Goal: Transaction & Acquisition: Purchase product/service

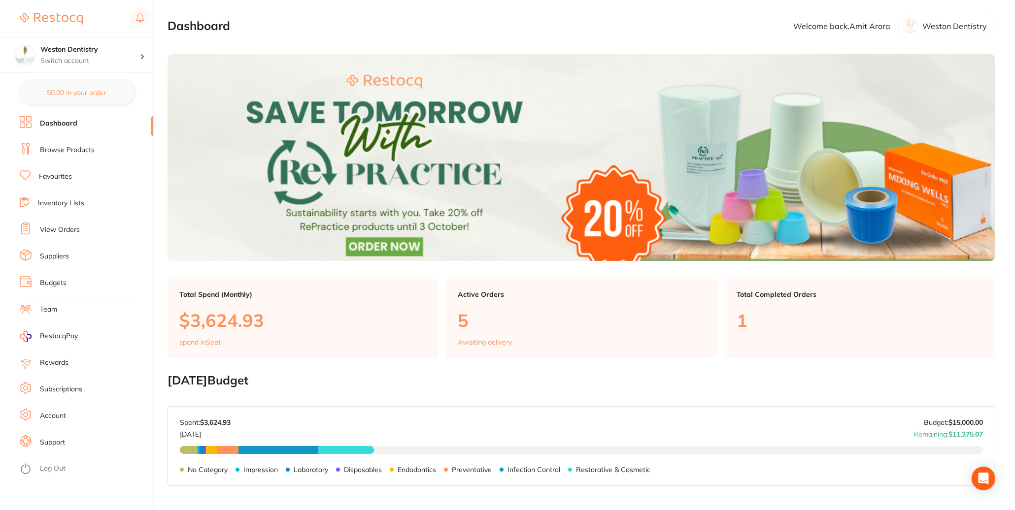
click at [80, 149] on link "Browse Products" at bounding box center [67, 150] width 55 height 10
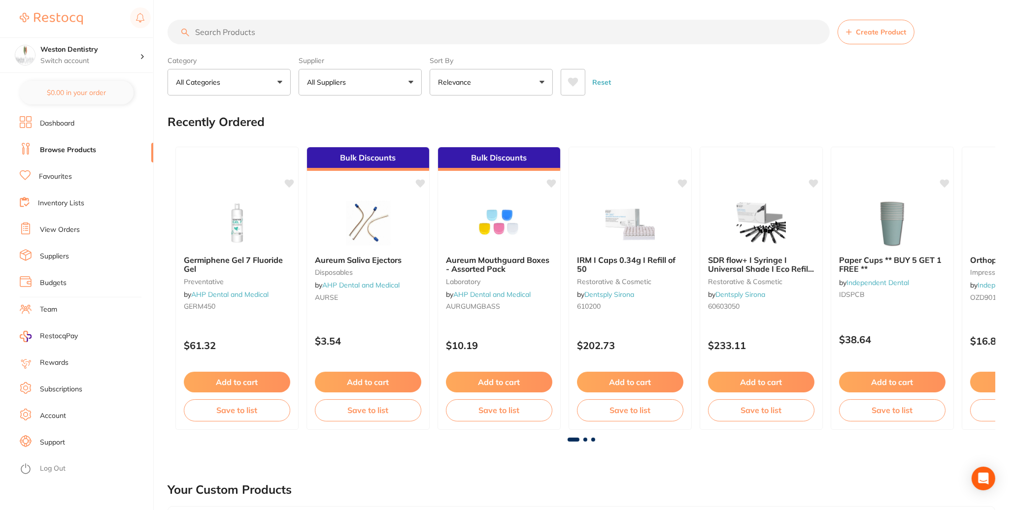
click at [251, 32] on input "search" at bounding box center [498, 32] width 662 height 25
click at [240, 28] on input "search" at bounding box center [498, 32] width 662 height 25
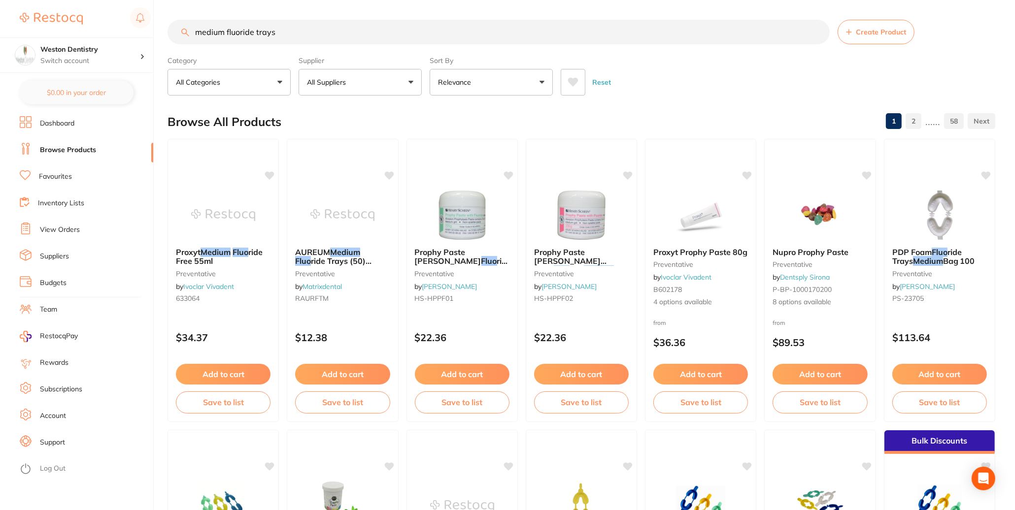
type input "medium fluoride trays"
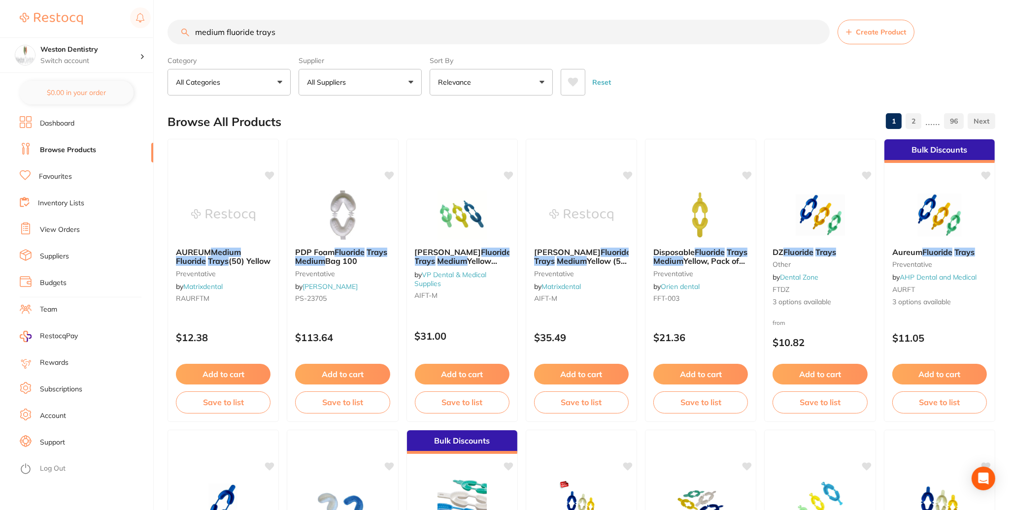
click at [942, 385] on button "Add to cart" at bounding box center [939, 374] width 95 height 21
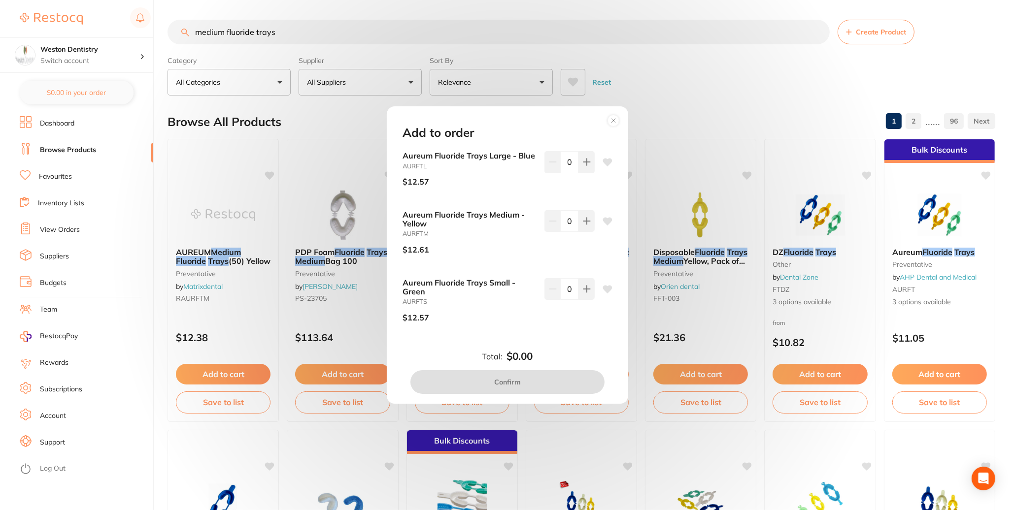
scroll to position [197, 0]
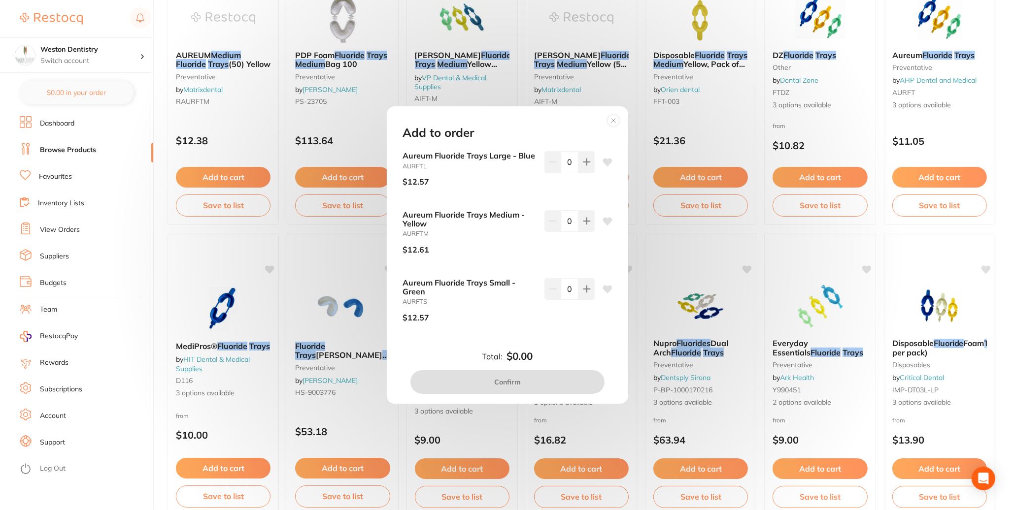
click at [620, 113] on icon at bounding box center [613, 121] width 16 height 16
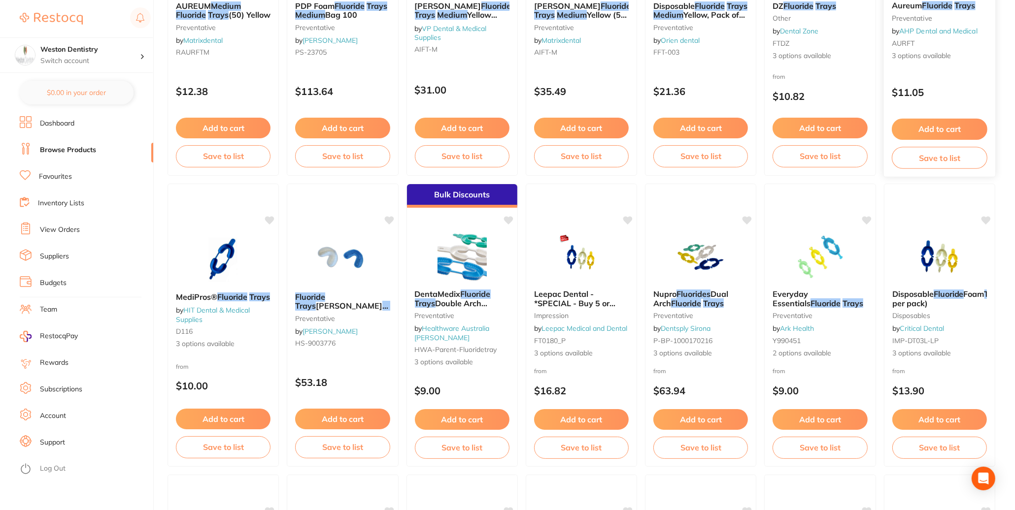
scroll to position [0, 0]
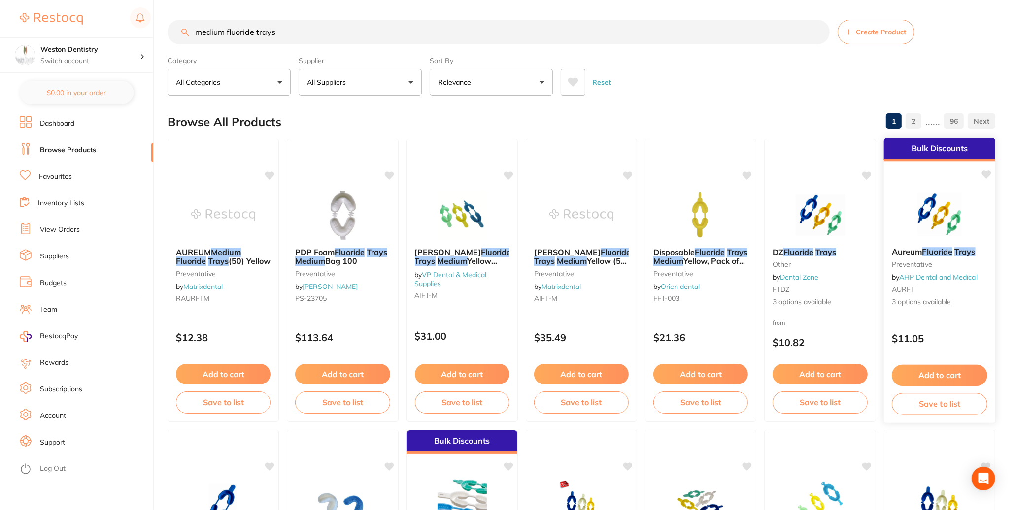
click at [938, 386] on button "Add to cart" at bounding box center [939, 375] width 96 height 21
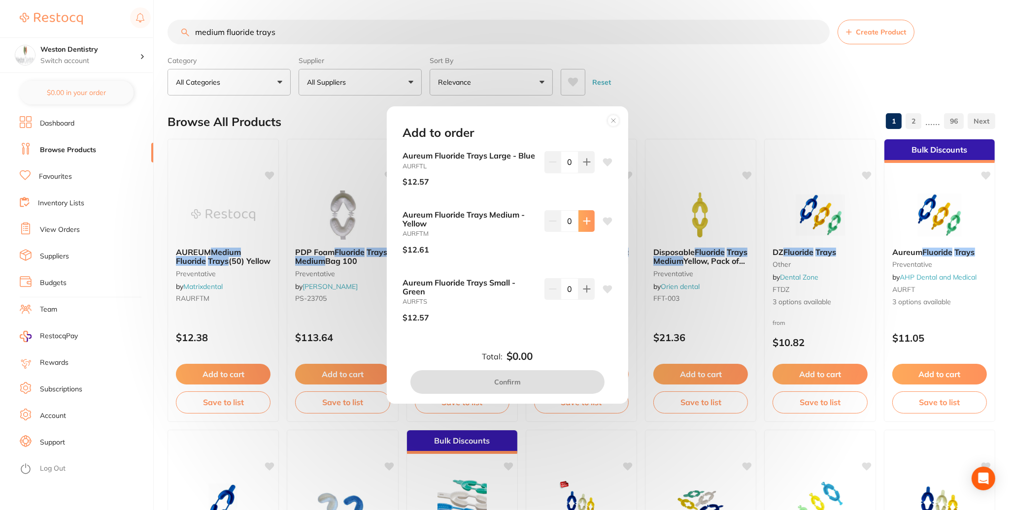
click at [589, 219] on button at bounding box center [586, 221] width 16 height 22
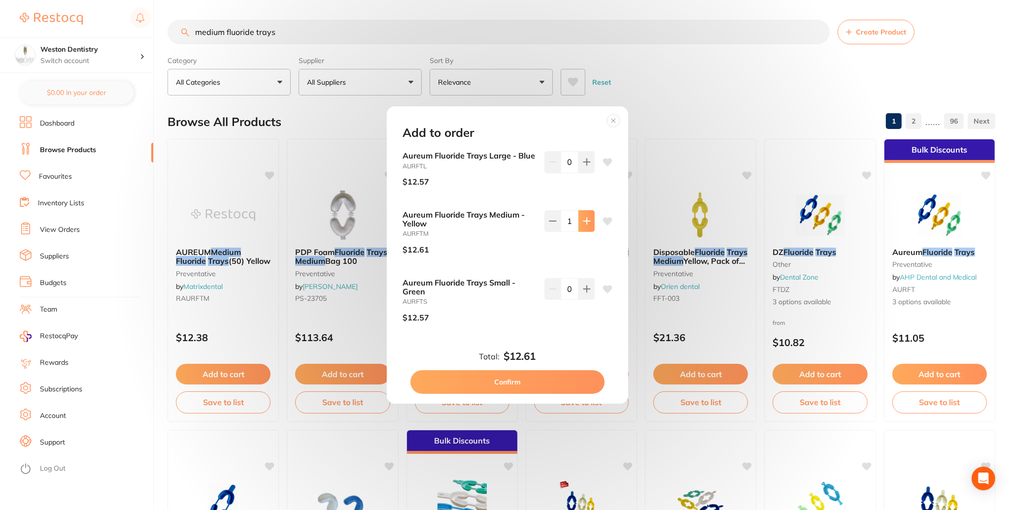
click at [589, 219] on button at bounding box center [586, 221] width 16 height 22
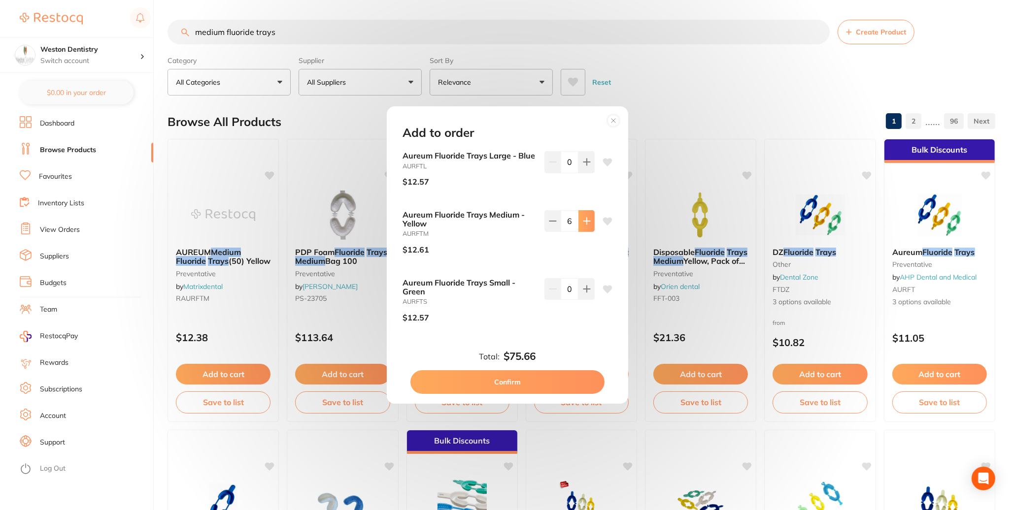
click at [589, 219] on button at bounding box center [586, 221] width 16 height 22
type input "10"
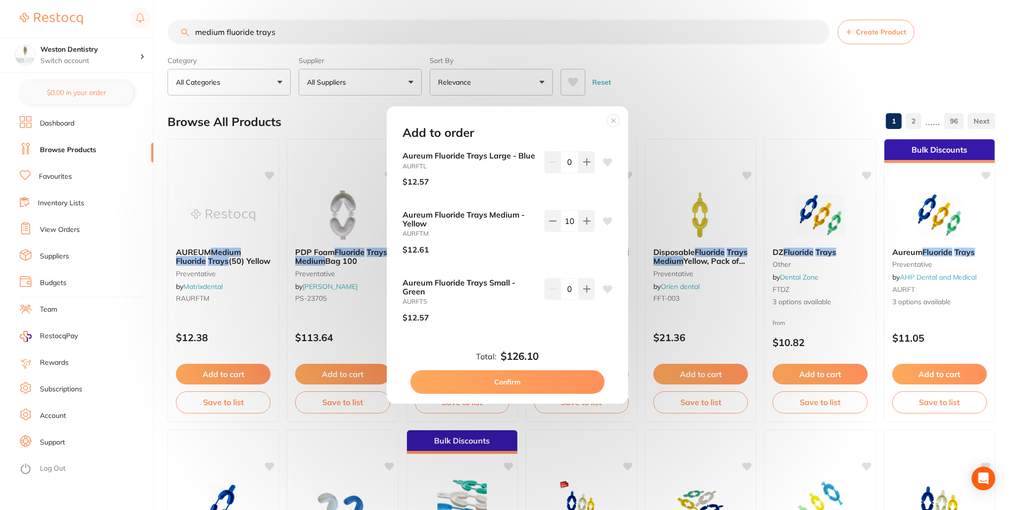
click at [521, 394] on button "Confirm" at bounding box center [507, 382] width 194 height 24
checkbox input "false"
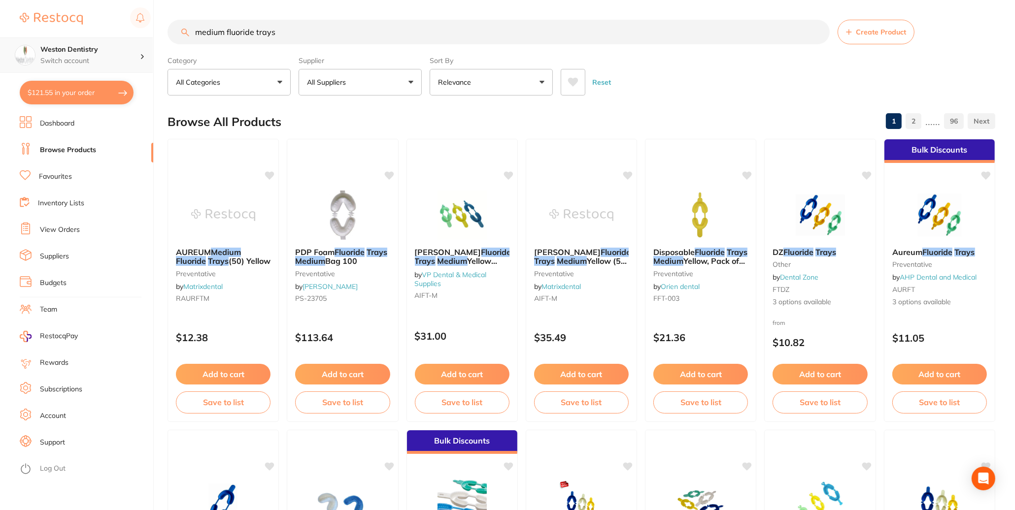
drag, startPoint x: 292, startPoint y: 33, endPoint x: 111, endPoint y: 46, distance: 180.7
click at [111, 46] on div "$121.55 Weston Dentistry Switch account Weston Dentistry $121.55 in your order …" at bounding box center [507, 255] width 1015 height 510
type input "bibs"
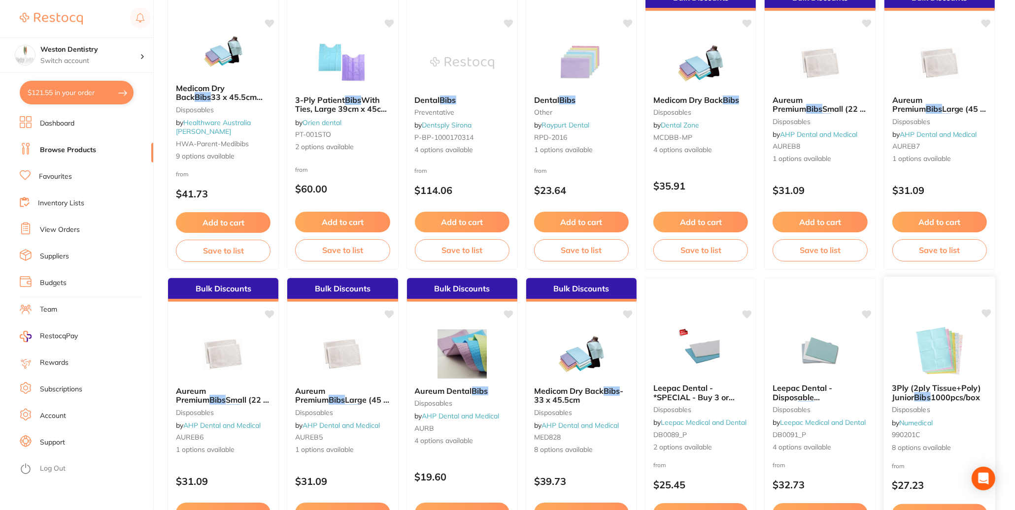
scroll to position [493, 0]
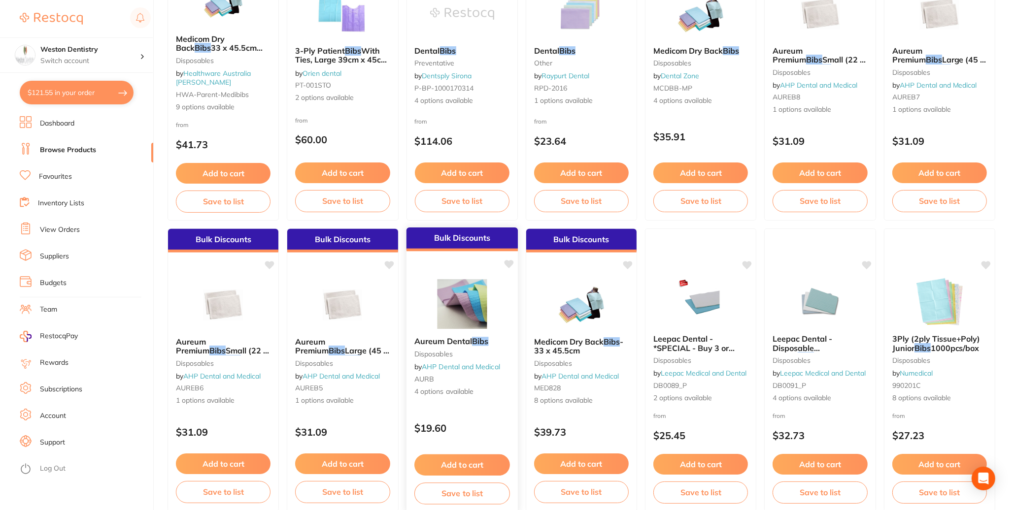
click at [488, 342] on em "Bibs" at bounding box center [480, 341] width 16 height 10
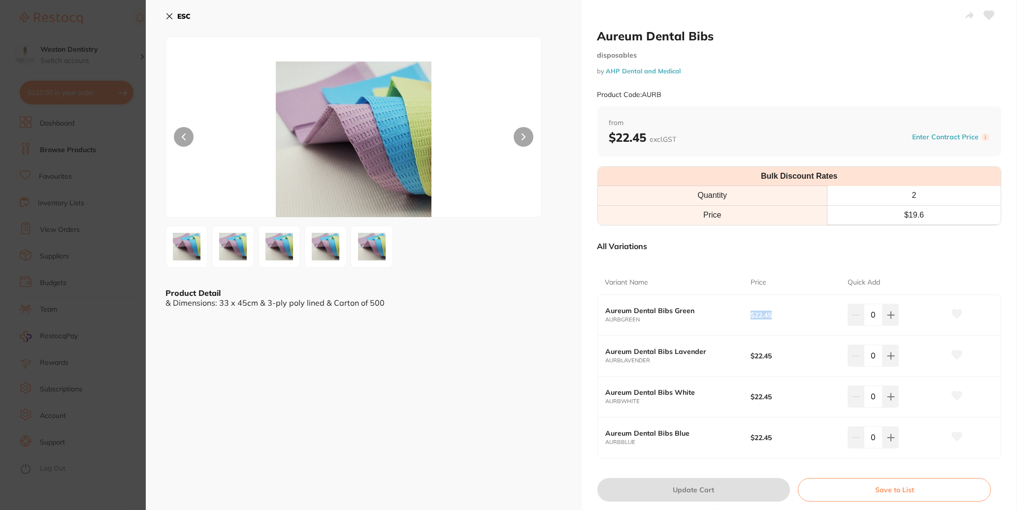
drag, startPoint x: 747, startPoint y: 320, endPoint x: 787, endPoint y: 327, distance: 40.5
click at [783, 323] on div "Aureum Dental Bibs Green AURBGREEN $22.45 0" at bounding box center [799, 315] width 403 height 41
drag, startPoint x: 770, startPoint y: 361, endPoint x: 732, endPoint y: 362, distance: 37.4
click at [732, 362] on div "Aureum Dental Bibs Lavender AURBLAVENDER $22.45 0" at bounding box center [799, 356] width 403 height 41
click at [766, 319] on b "$22.45" at bounding box center [794, 315] width 87 height 8
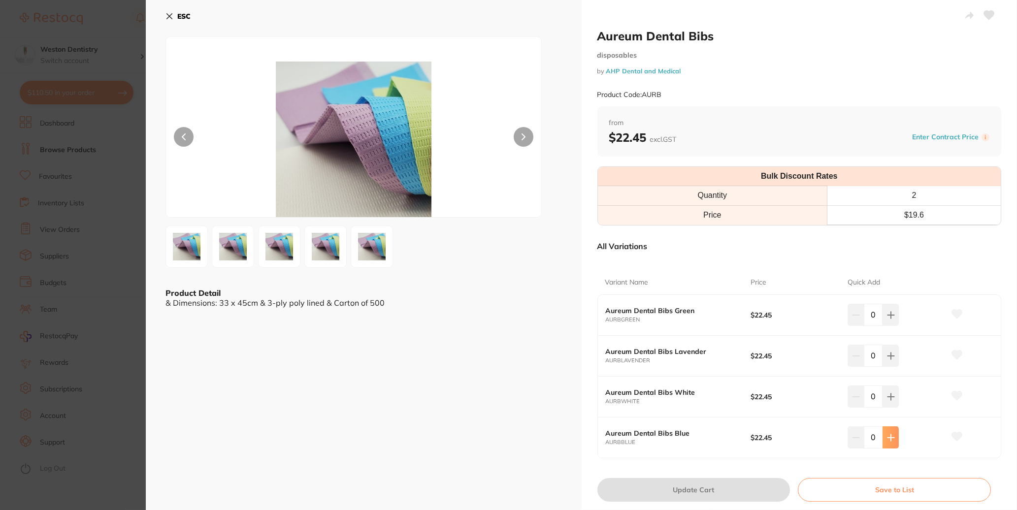
click at [893, 448] on button at bounding box center [891, 438] width 16 height 22
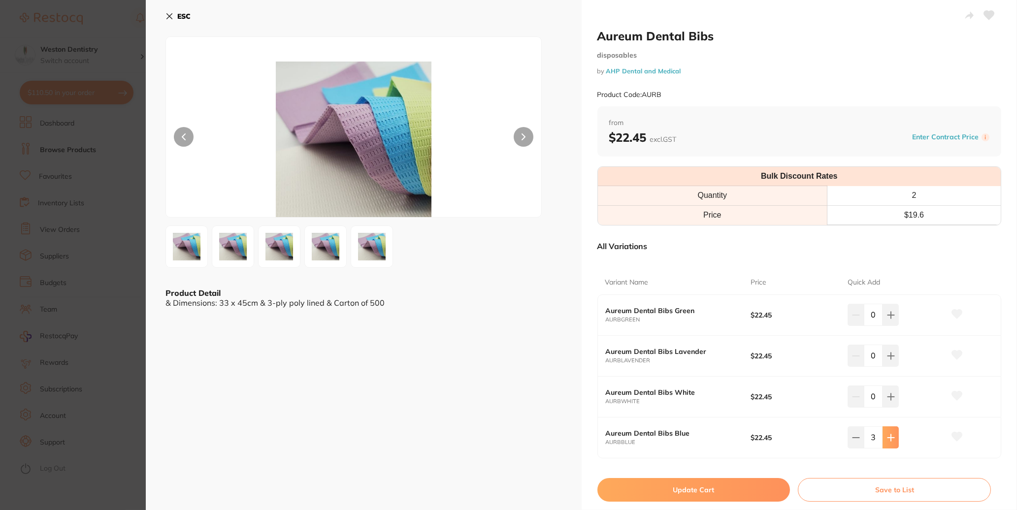
type input "3"
click at [888, 319] on icon at bounding box center [891, 315] width 8 height 8
click at [891, 319] on icon at bounding box center [891, 315] width 8 height 8
type input "3"
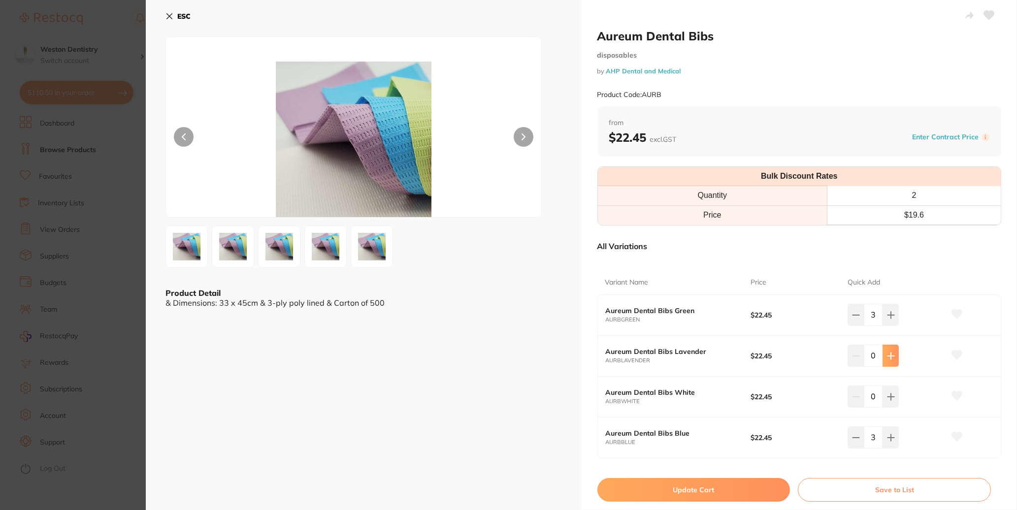
click at [888, 359] on icon at bounding box center [891, 356] width 6 height 6
click at [889, 359] on icon at bounding box center [891, 356] width 6 height 6
type input "3"
click at [896, 320] on div "3" at bounding box center [896, 315] width 97 height 22
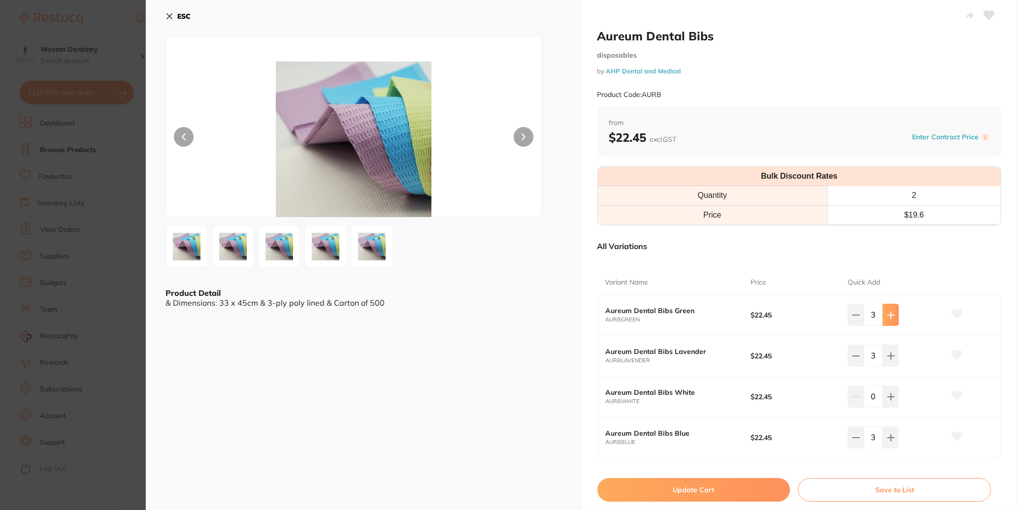
click at [888, 319] on icon at bounding box center [891, 315] width 8 height 8
type input "4"
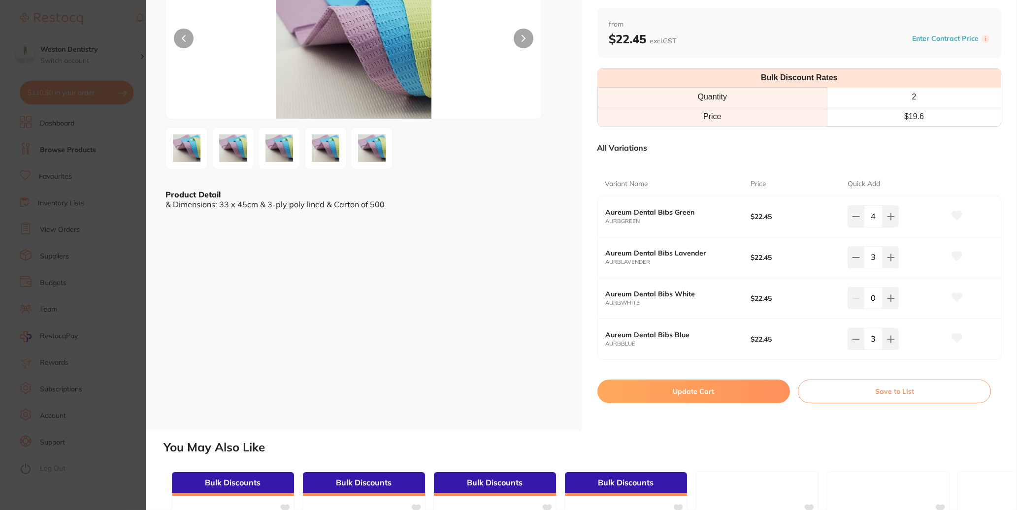
click at [715, 398] on button "Update Cart" at bounding box center [693, 392] width 193 height 24
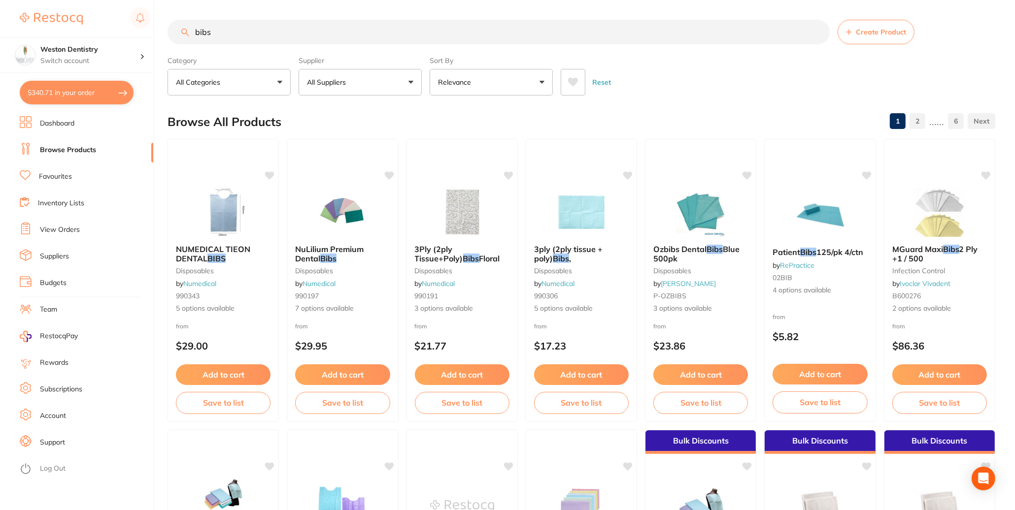
drag, startPoint x: 237, startPoint y: 33, endPoint x: 180, endPoint y: 33, distance: 57.1
click at [176, 33] on input "bibs" at bounding box center [498, 32] width 662 height 25
type input "gowns"
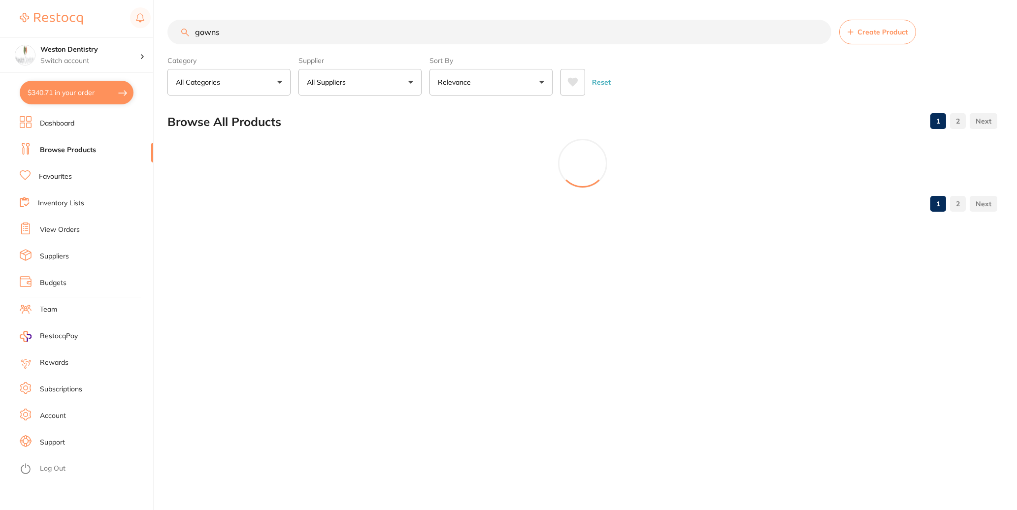
click at [354, 87] on button "All Suppliers" at bounding box center [359, 82] width 123 height 27
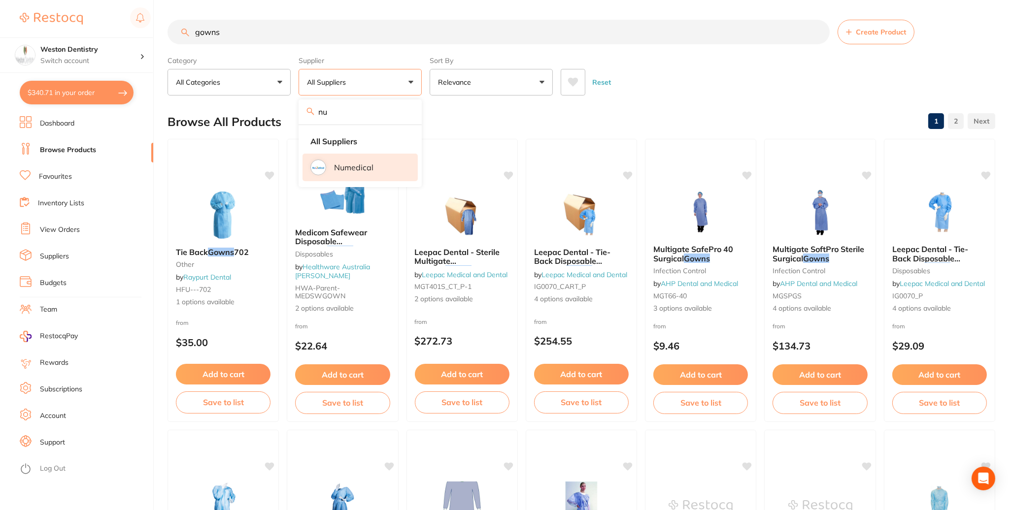
type input "nu"
click at [342, 169] on p "Numedical" at bounding box center [353, 167] width 39 height 9
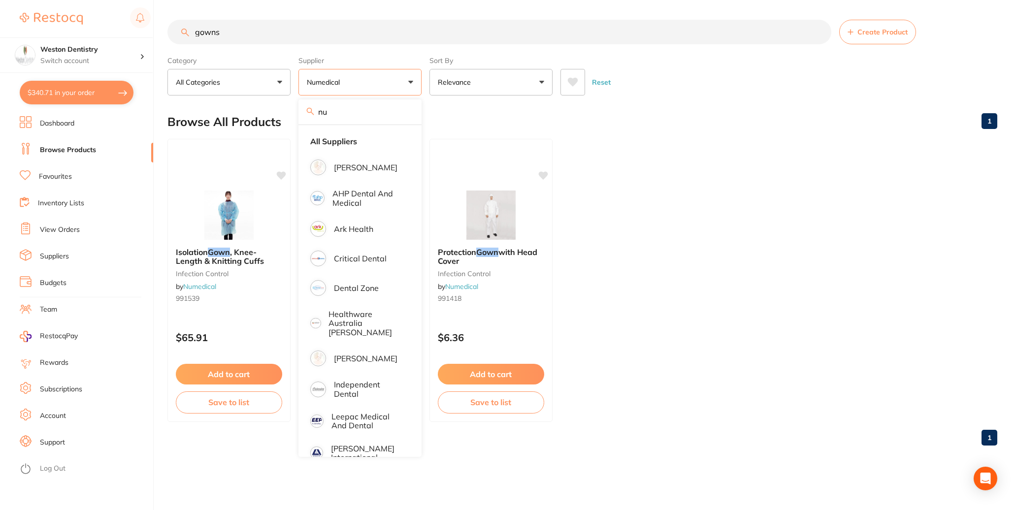
click at [555, 132] on div "Browse All Products 1" at bounding box center [582, 121] width 830 height 33
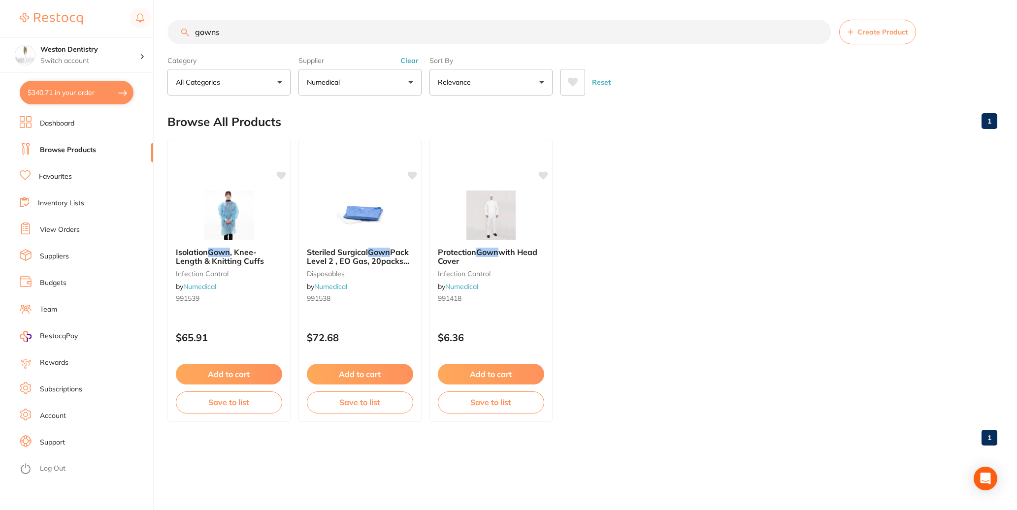
click at [224, 381] on button "Add to cart" at bounding box center [229, 374] width 106 height 21
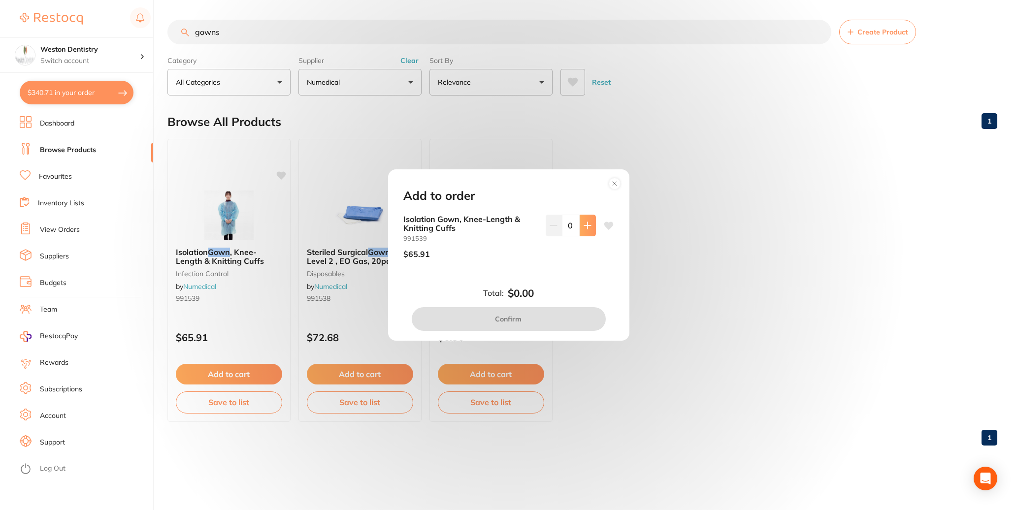
click at [592, 219] on button at bounding box center [588, 226] width 16 height 22
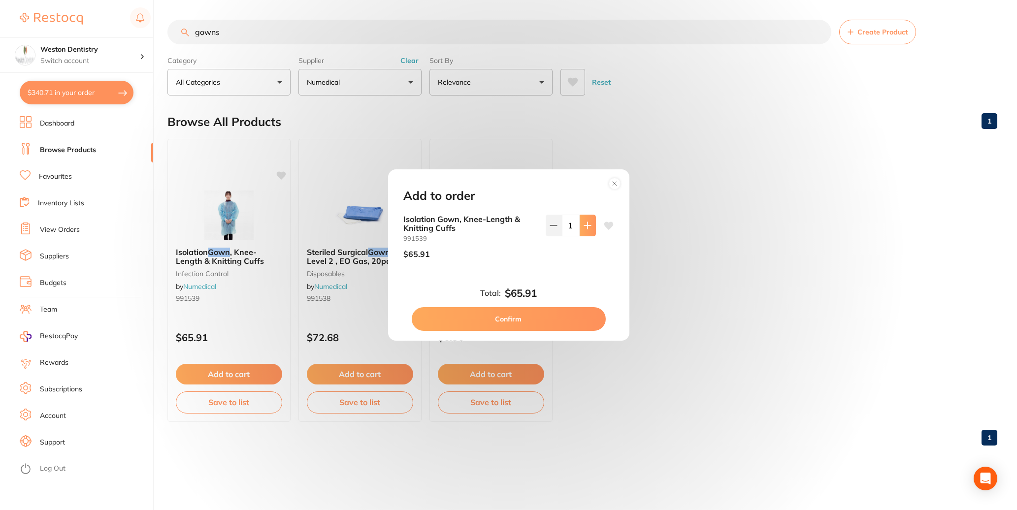
click at [592, 219] on button at bounding box center [588, 226] width 16 height 22
click at [590, 220] on button at bounding box center [588, 226] width 16 height 22
click at [589, 220] on button at bounding box center [588, 226] width 16 height 22
type input "5"
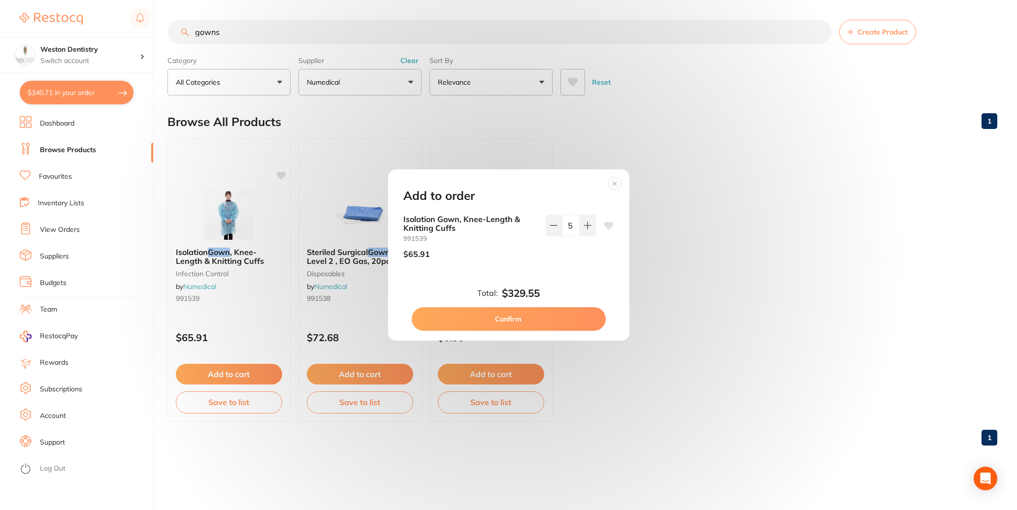
click at [531, 324] on button "Confirm" at bounding box center [509, 319] width 194 height 24
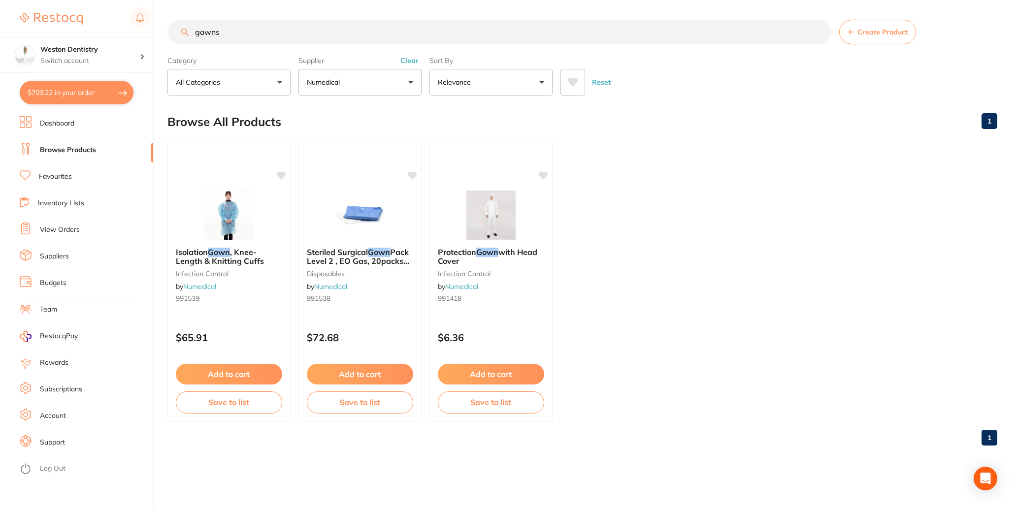
drag, startPoint x: 242, startPoint y: 28, endPoint x: 206, endPoint y: 34, distance: 36.5
click at [219, 33] on input "gowns" at bounding box center [499, 32] width 664 height 25
click at [189, 34] on input "gowns" at bounding box center [499, 32] width 664 height 25
drag, startPoint x: 212, startPoint y: 30, endPoint x: 90, endPoint y: 33, distance: 122.2
click at [90, 33] on div "$703.22 Weston Dentistry Switch account Weston Dentistry $703.22 in your order …" at bounding box center [508, 255] width 1017 height 510
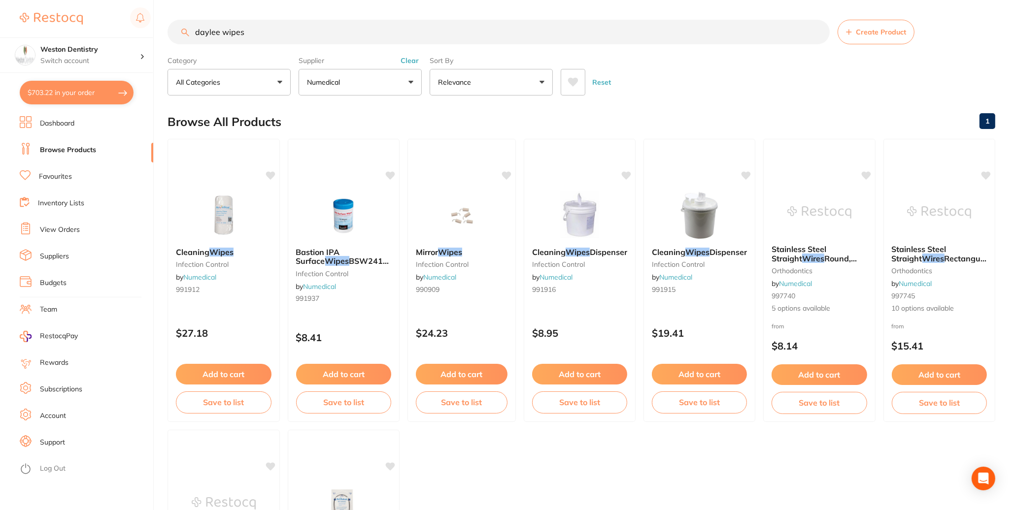
drag, startPoint x: 258, startPoint y: 32, endPoint x: 92, endPoint y: 35, distance: 166.0
click at [92, 35] on div "$703.22 Weston Dentistry Switch account Weston Dentistry $703.22 in your order …" at bounding box center [507, 255] width 1015 height 510
type input "neutral wipes"
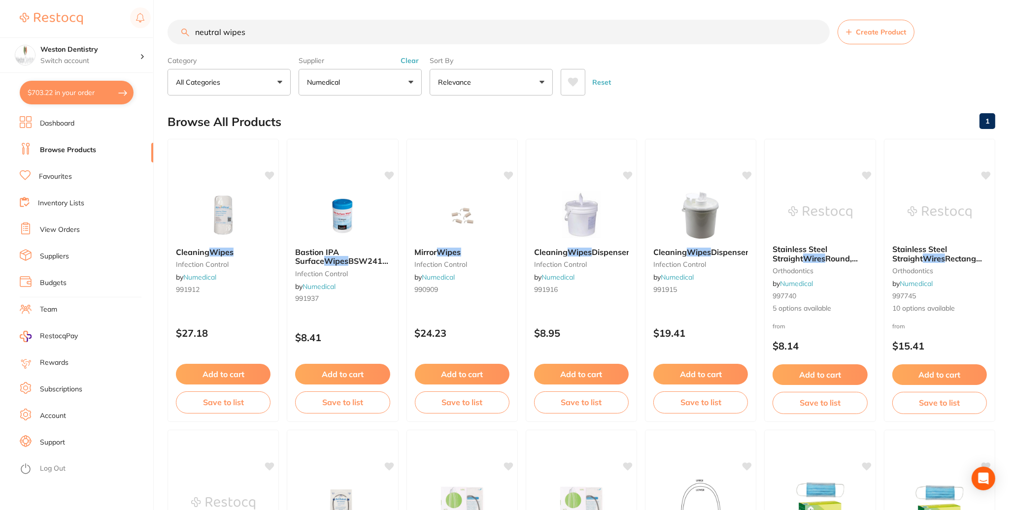
click at [343, 83] on p "Numedical" at bounding box center [325, 82] width 37 height 10
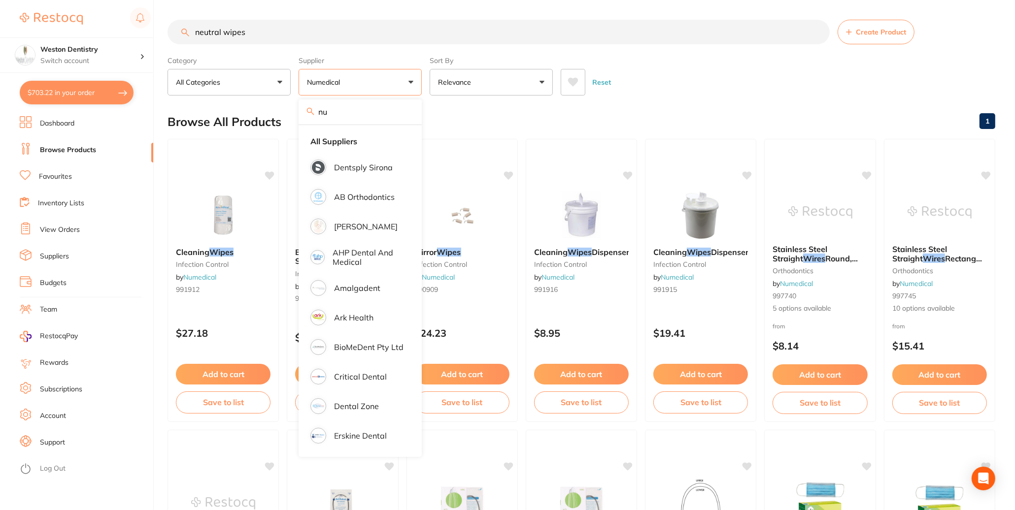
click at [381, 86] on button "Numedical" at bounding box center [359, 82] width 123 height 27
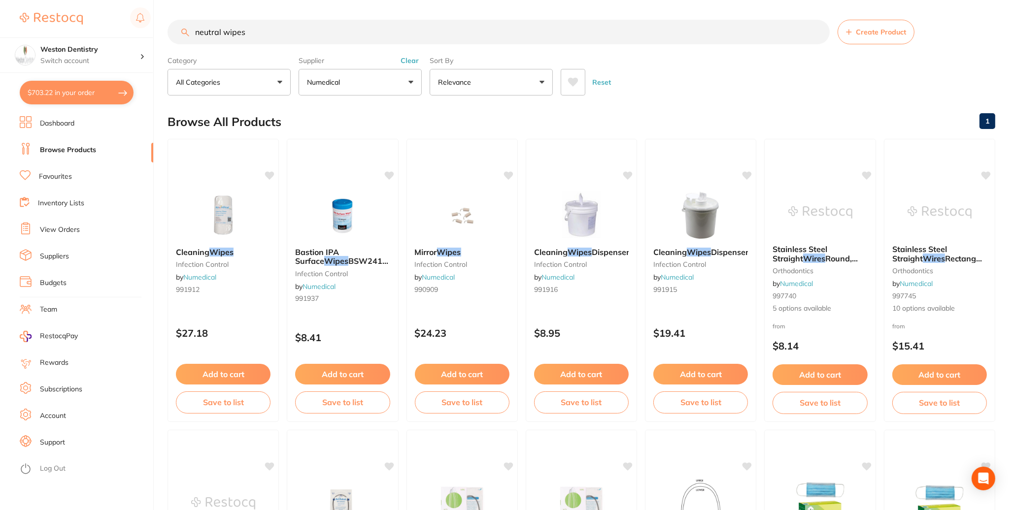
click at [405, 63] on button "Clear" at bounding box center [409, 60] width 24 height 9
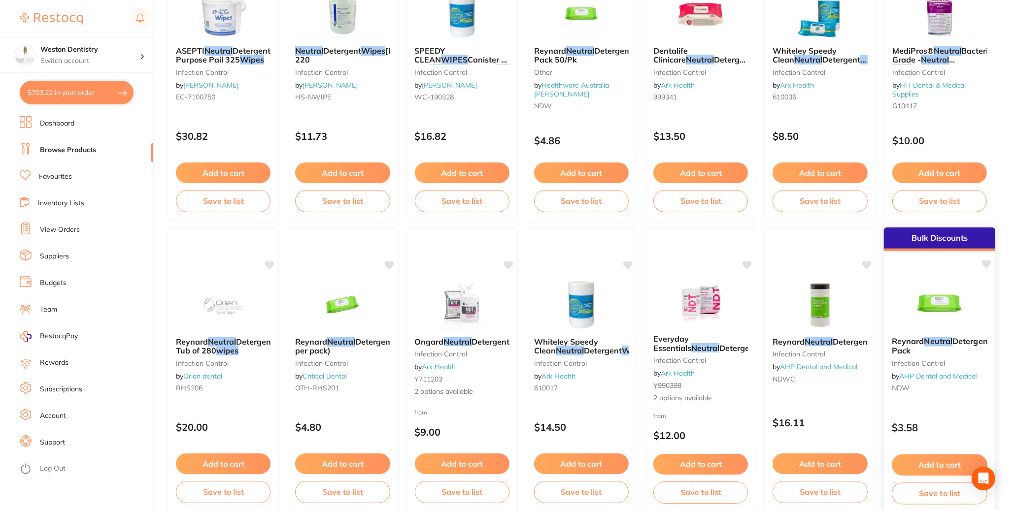
scroll to position [542, 0]
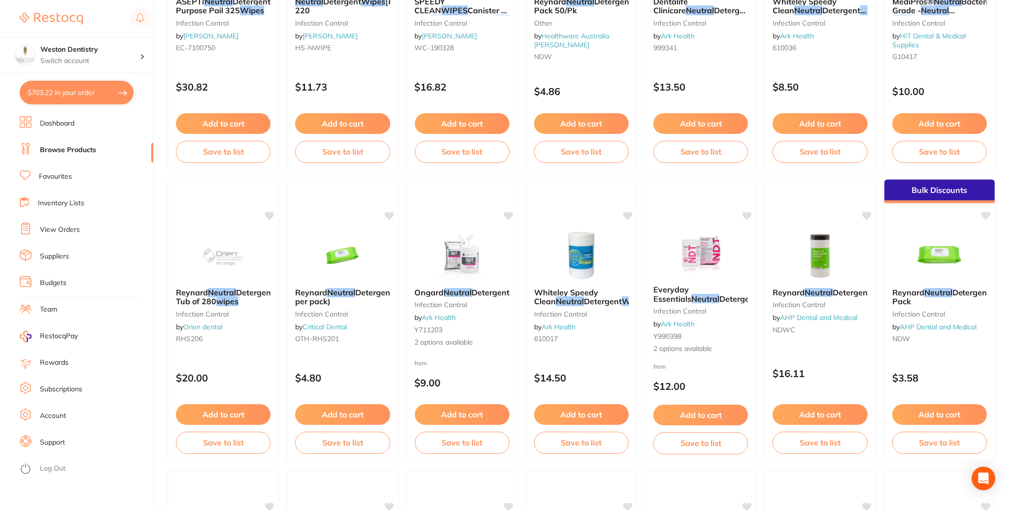
click at [944, 425] on button "Add to cart" at bounding box center [939, 414] width 95 height 21
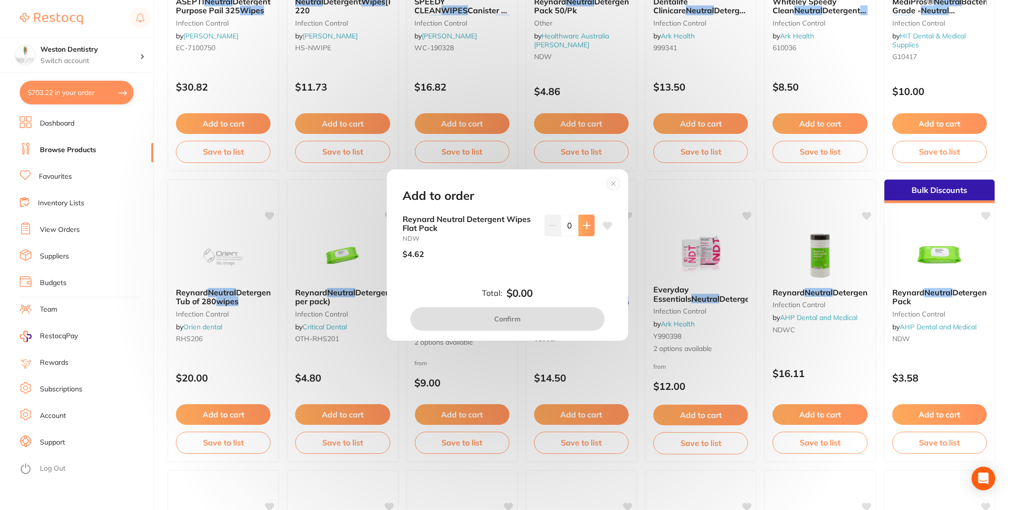
click at [584, 222] on icon at bounding box center [586, 225] width 6 height 6
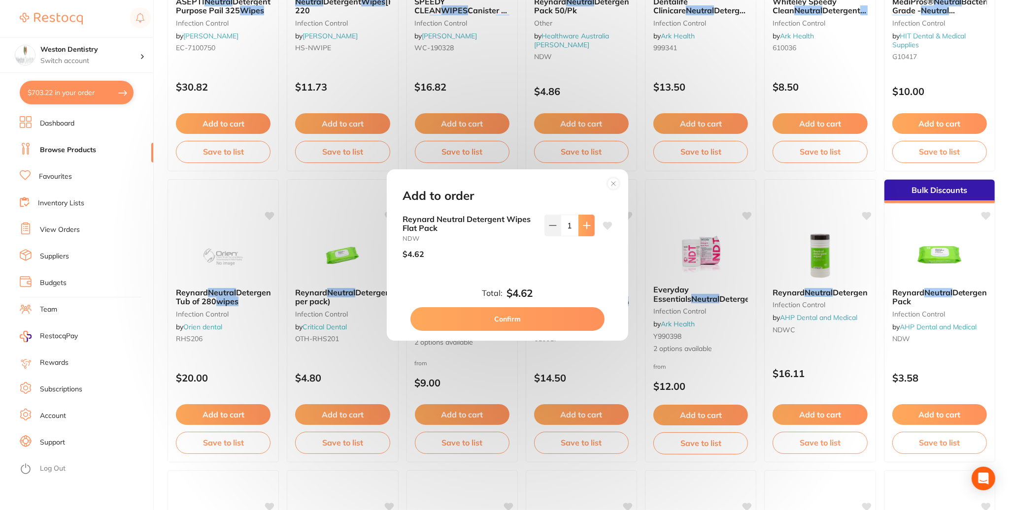
click at [584, 222] on icon at bounding box center [586, 225] width 6 height 6
click at [585, 222] on icon at bounding box center [587, 226] width 8 height 8
click at [588, 220] on button at bounding box center [586, 226] width 16 height 22
click at [589, 220] on button at bounding box center [586, 226] width 16 height 22
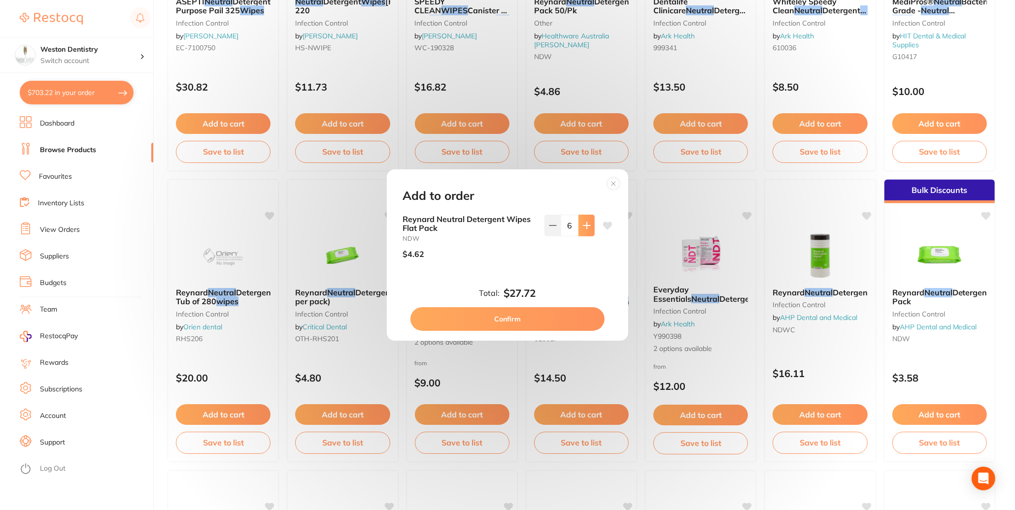
click at [589, 219] on button at bounding box center [586, 226] width 16 height 22
click at [589, 218] on button at bounding box center [586, 226] width 16 height 22
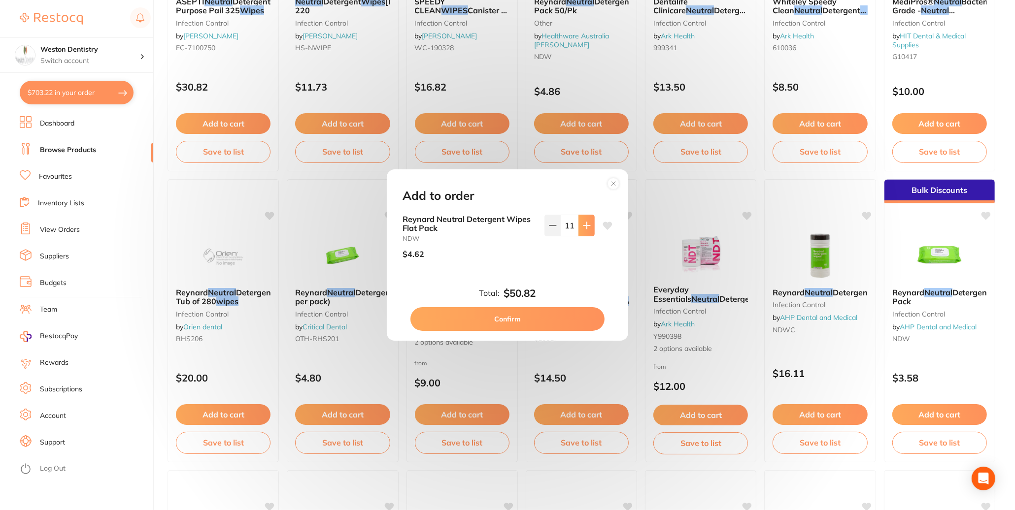
click at [589, 218] on button at bounding box center [586, 226] width 16 height 22
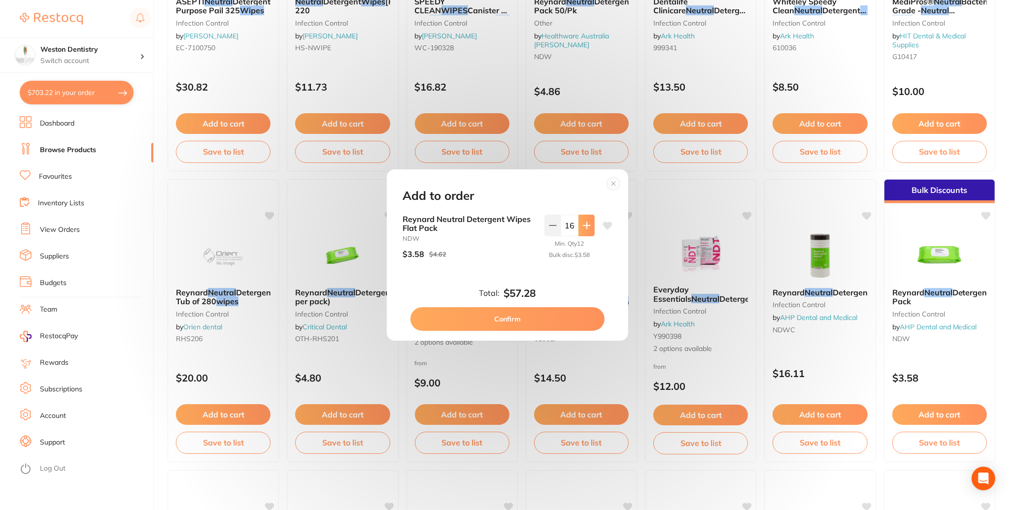
click at [589, 218] on button at bounding box center [586, 226] width 16 height 22
click at [588, 220] on button at bounding box center [586, 226] width 16 height 22
click at [587, 222] on icon at bounding box center [586, 225] width 6 height 6
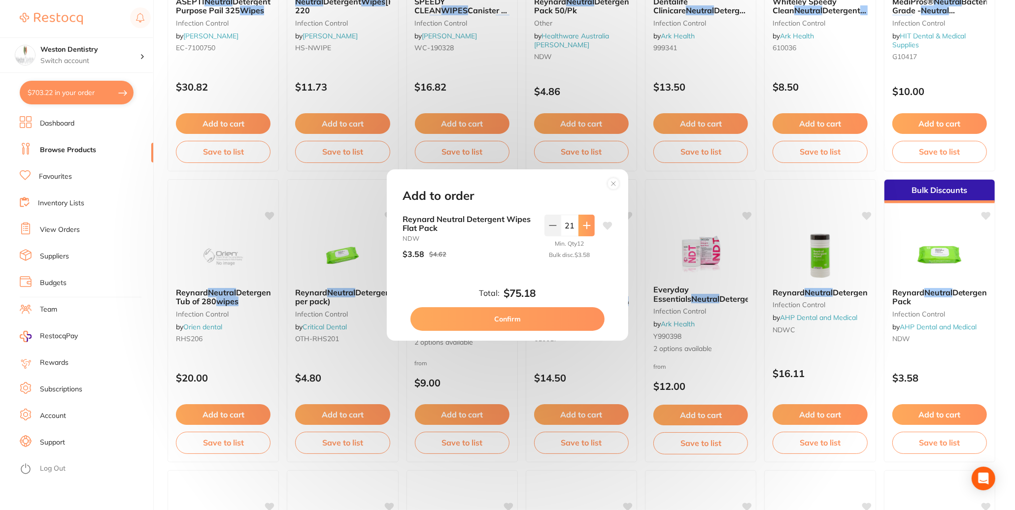
click at [586, 222] on icon at bounding box center [586, 225] width 6 height 6
click at [586, 222] on icon at bounding box center [587, 226] width 8 height 8
click at [551, 222] on icon at bounding box center [553, 226] width 8 height 8
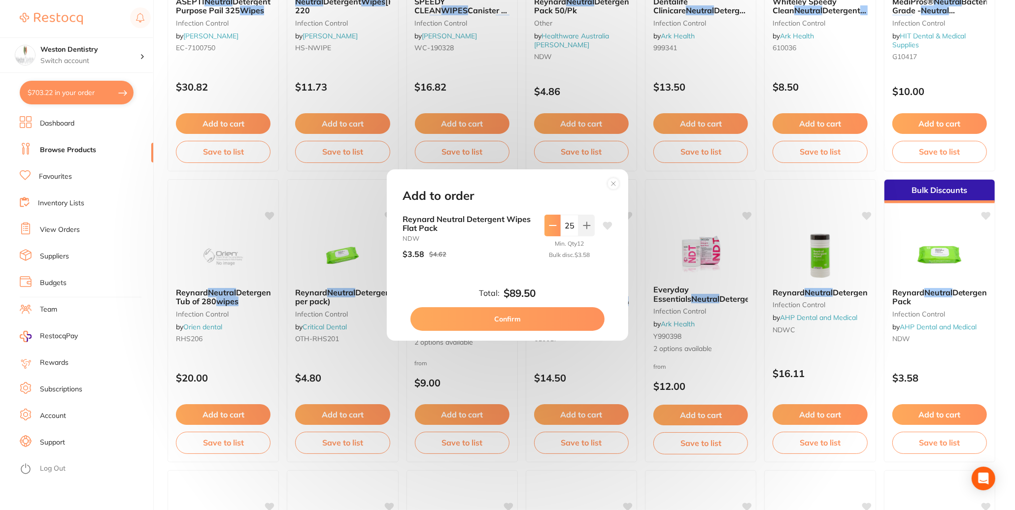
type input "24"
click at [544, 328] on button "Confirm" at bounding box center [507, 319] width 194 height 24
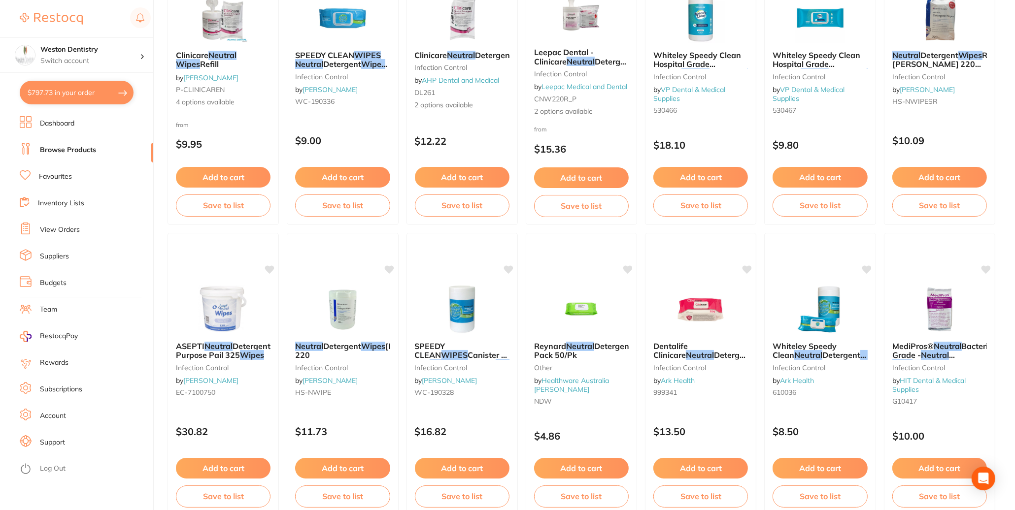
scroll to position [0, 0]
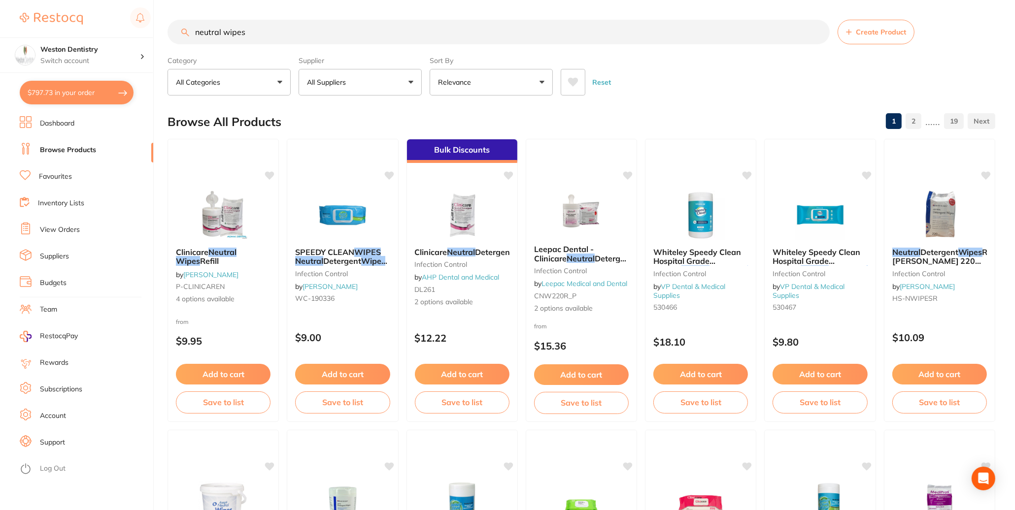
drag, startPoint x: 265, startPoint y: 33, endPoint x: 107, endPoint y: 28, distance: 158.2
click at [107, 28] on div "$797.73 Weston Dentistry Switch account Weston Dentistry $797.73 in your order …" at bounding box center [507, 255] width 1015 height 510
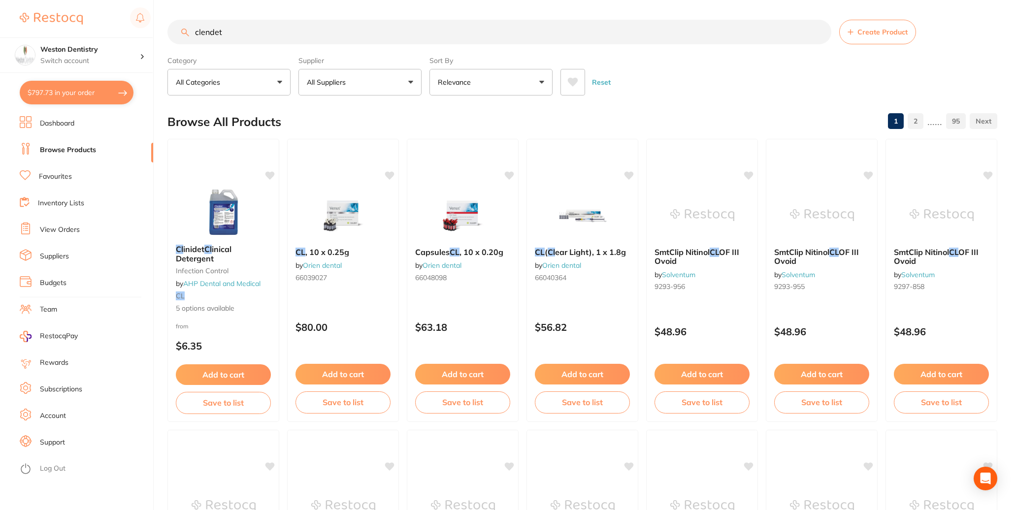
type input "clendet"
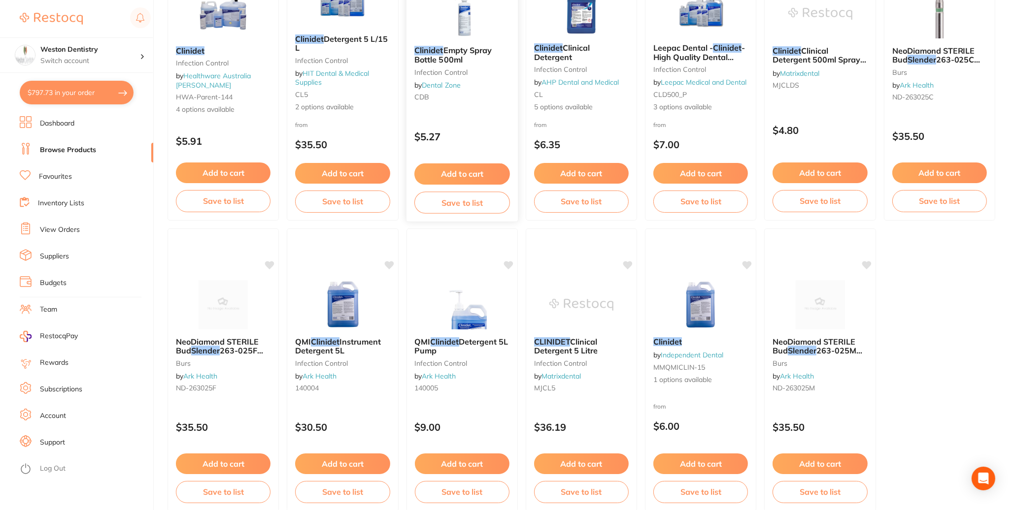
scroll to position [345, 0]
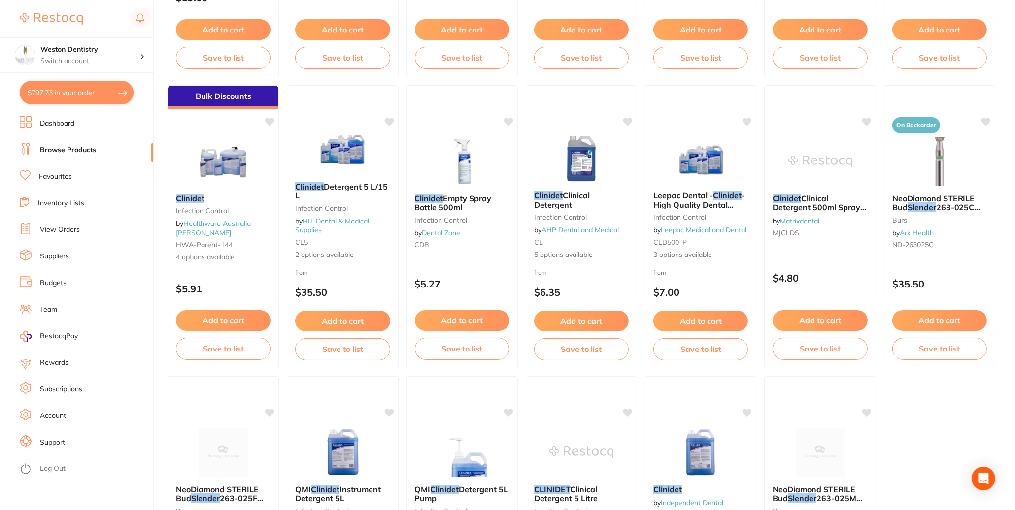
click at [573, 329] on button "Add to cart" at bounding box center [581, 321] width 95 height 21
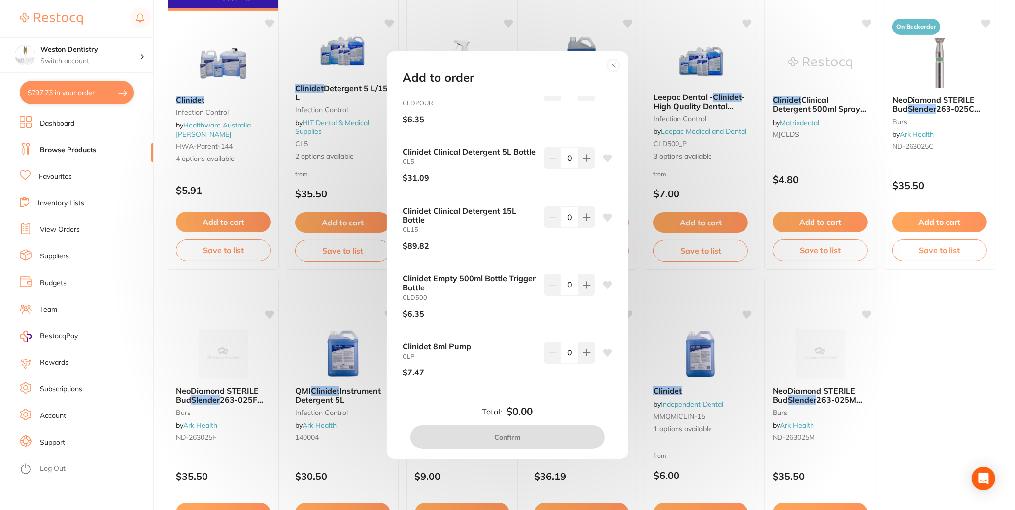
scroll to position [43, 0]
click at [583, 221] on icon at bounding box center [587, 217] width 8 height 8
type input "1"
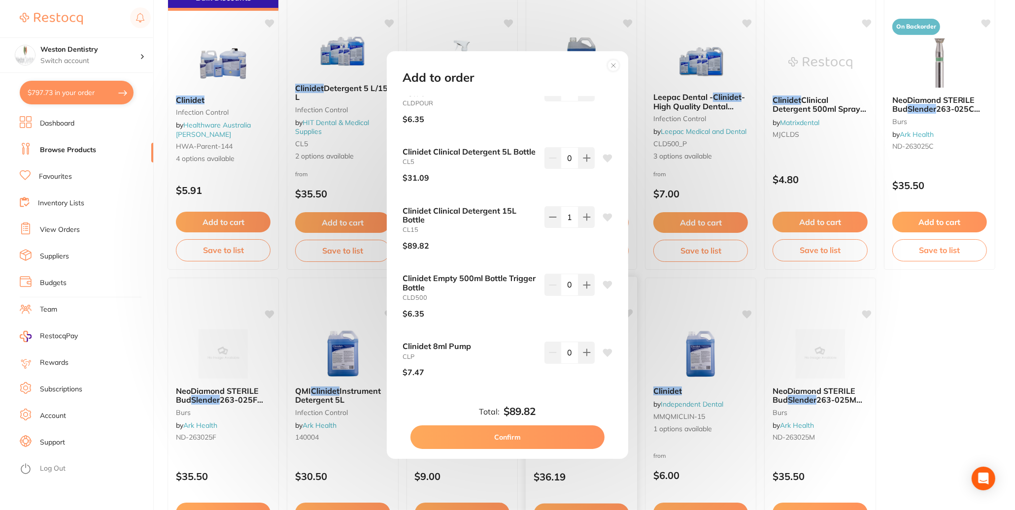
click at [536, 441] on button "Confirm" at bounding box center [507, 438] width 194 height 24
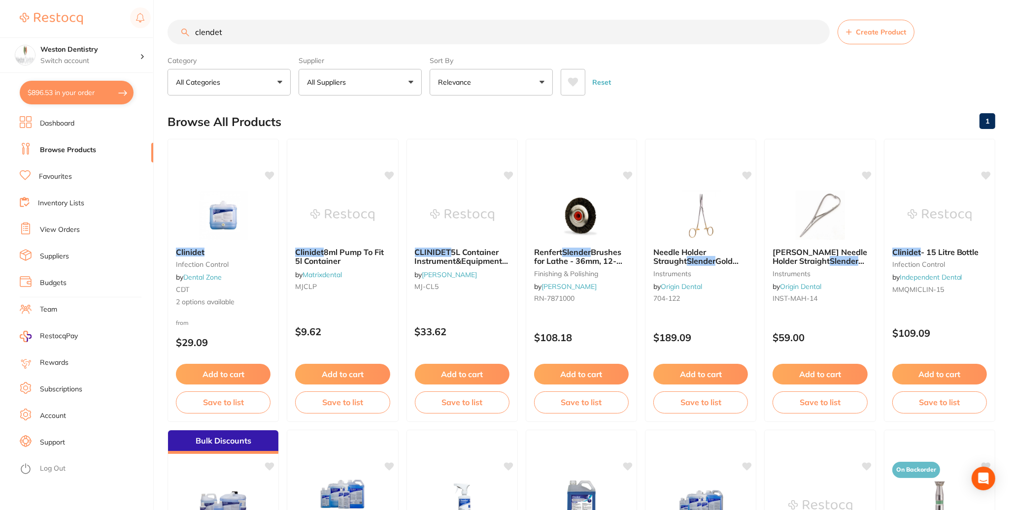
scroll to position [0, 0]
drag, startPoint x: 243, startPoint y: 35, endPoint x: 181, endPoint y: 39, distance: 62.2
click at [171, 37] on input "clendet" at bounding box center [498, 32] width 662 height 25
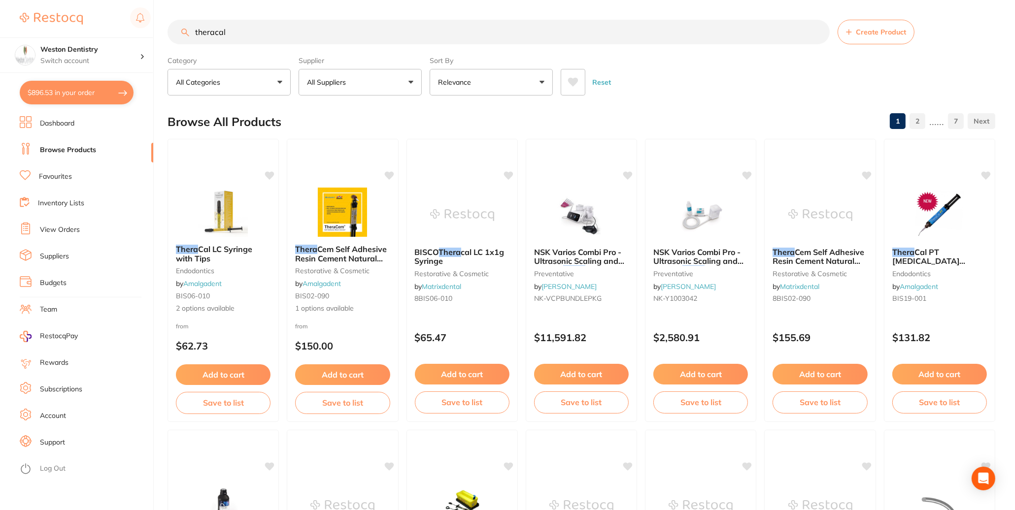
type input "theracal"
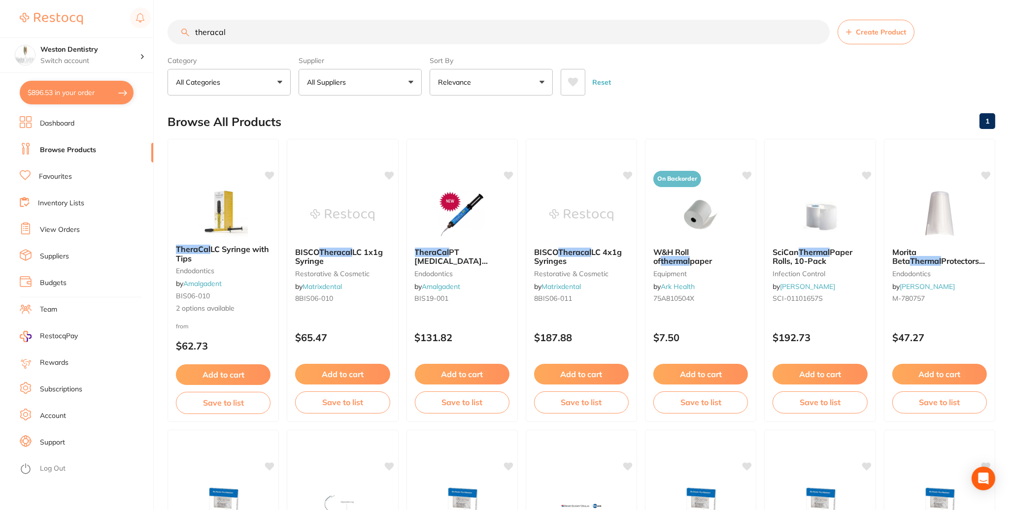
drag, startPoint x: 223, startPoint y: 387, endPoint x: 230, endPoint y: 389, distance: 7.2
click at [223, 385] on button "Add to cart" at bounding box center [223, 374] width 95 height 21
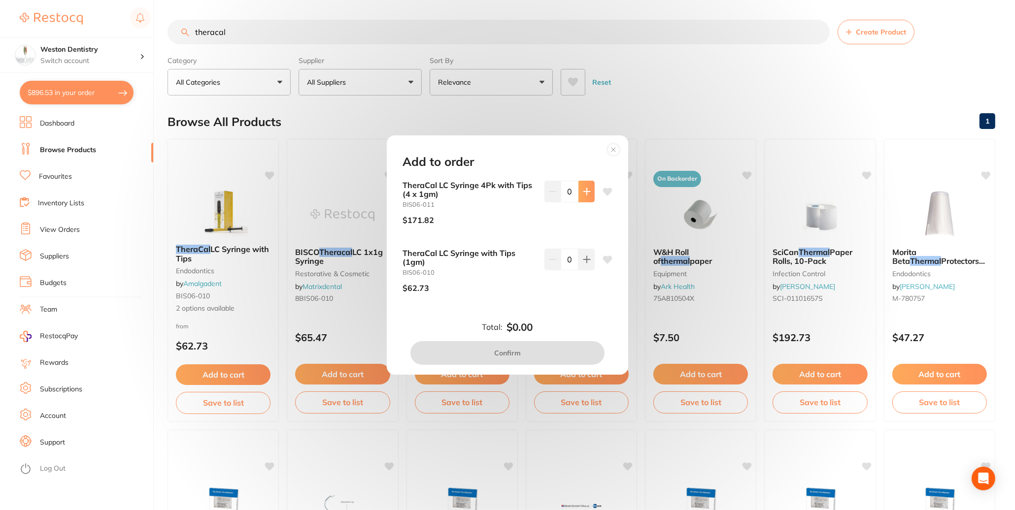
click at [585, 188] on icon at bounding box center [587, 192] width 8 height 8
type input "1"
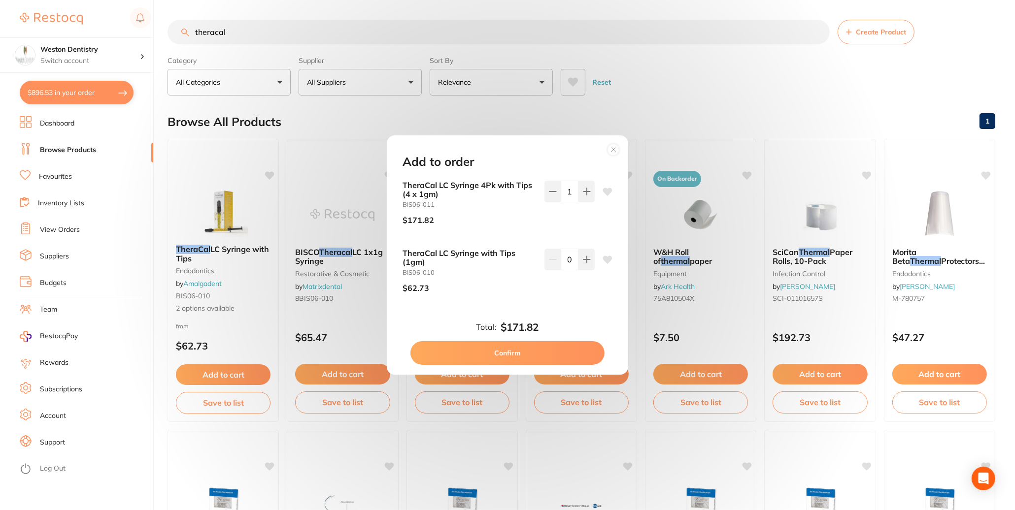
click at [529, 364] on button "Confirm" at bounding box center [507, 353] width 194 height 24
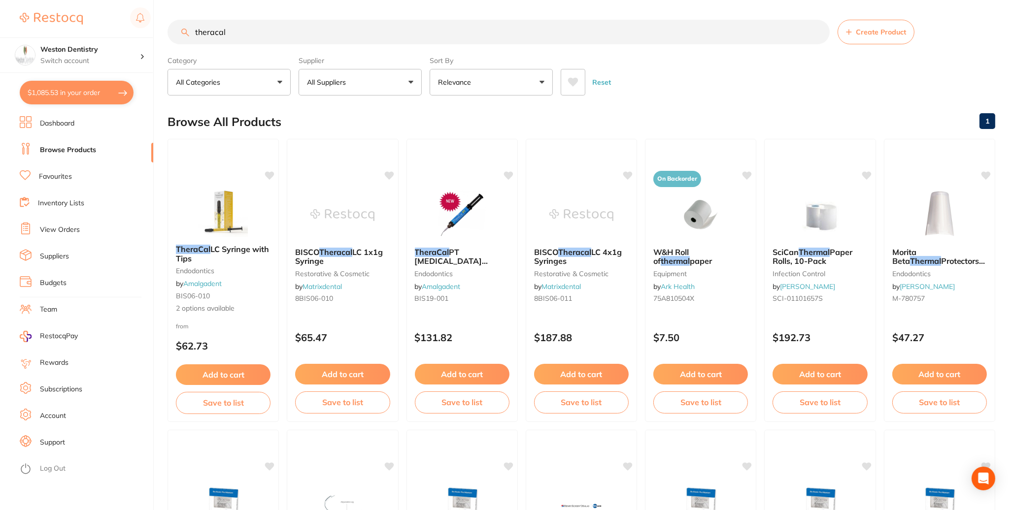
click at [259, 33] on input "theracal" at bounding box center [498, 32] width 662 height 25
drag, startPoint x: 267, startPoint y: 30, endPoint x: 172, endPoint y: 30, distance: 95.1
click at [172, 30] on input "theracal" at bounding box center [498, 32] width 662 height 25
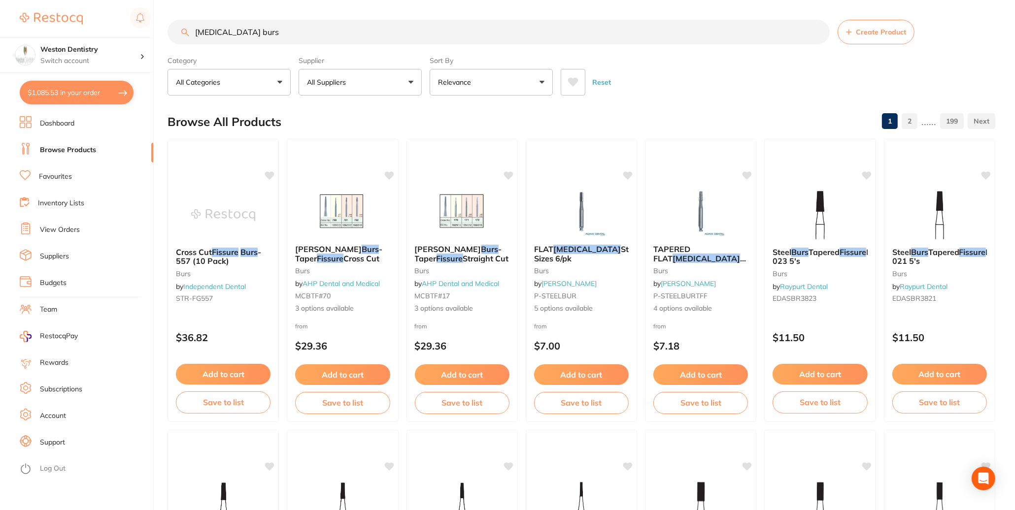
click at [386, 84] on button "All Suppliers" at bounding box center [359, 82] width 123 height 27
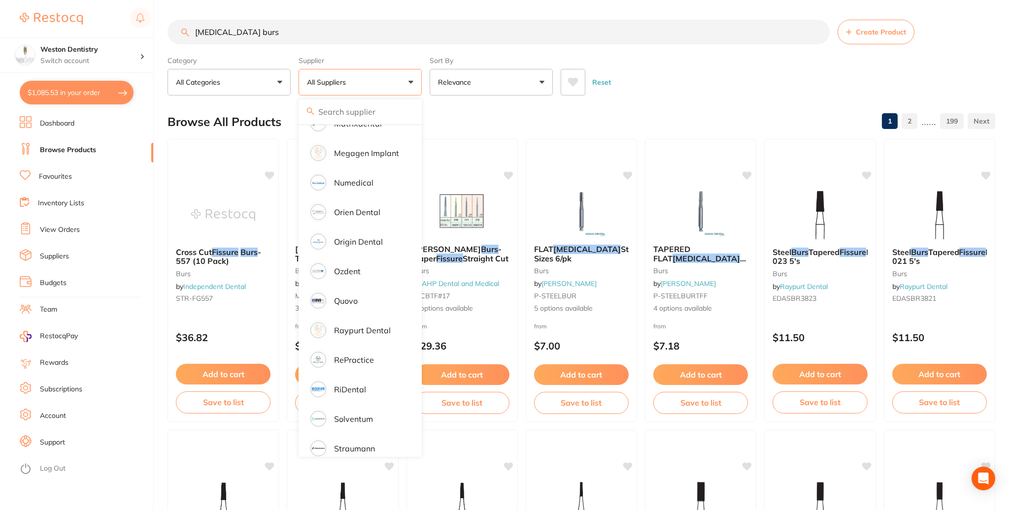
scroll to position [542, 0]
click at [377, 127] on p "Independent Dental" at bounding box center [369, 118] width 70 height 18
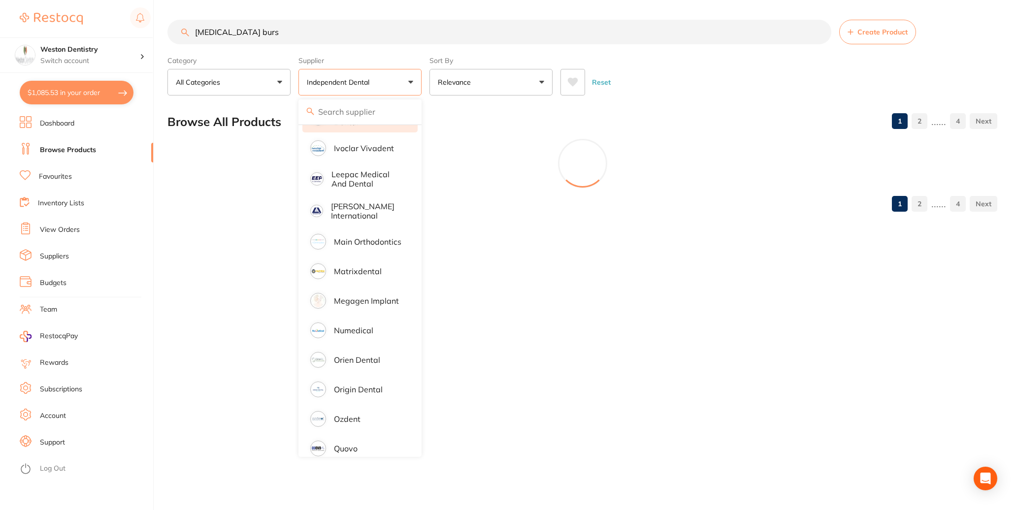
click at [749, 123] on div "Browse All Products 1 2 ...... 4" at bounding box center [582, 121] width 830 height 33
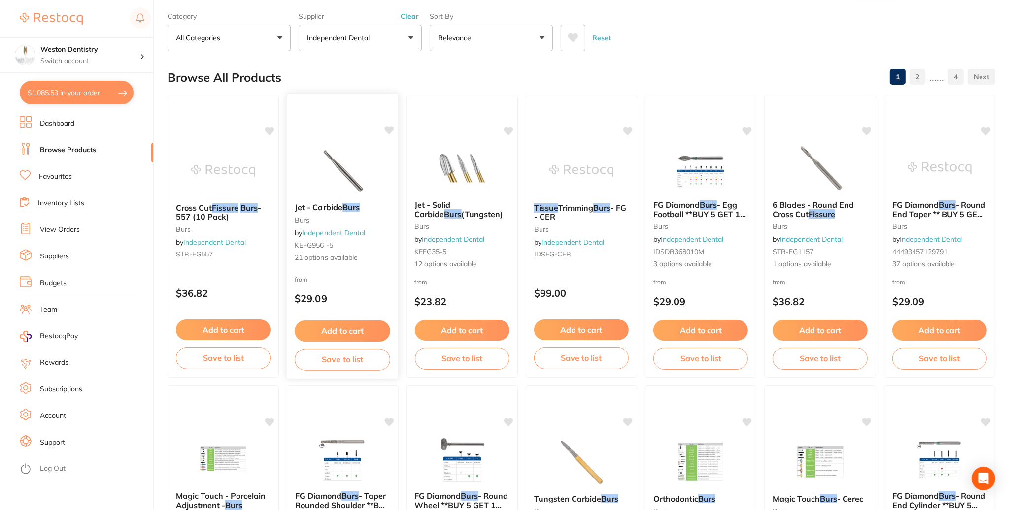
scroll to position [0, 0]
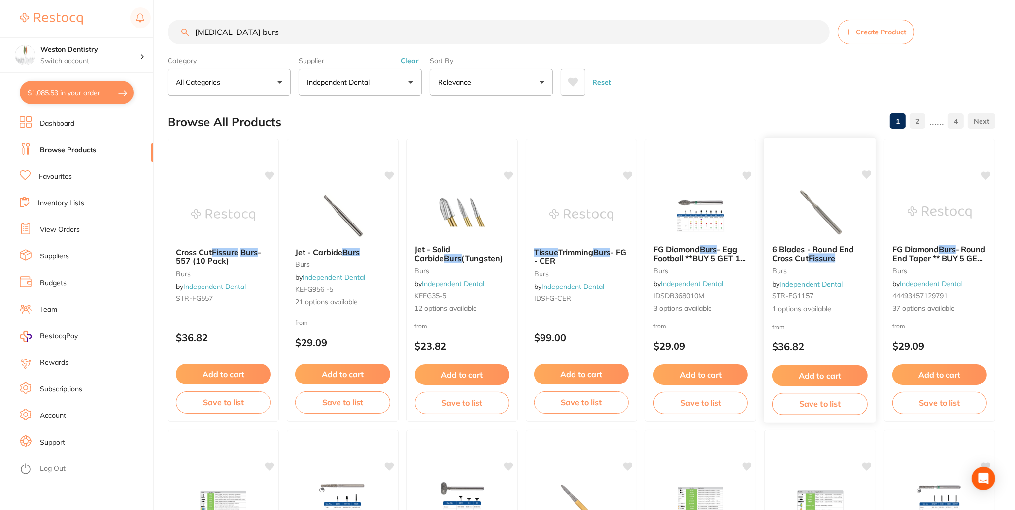
click at [838, 281] on link "Independent Dental" at bounding box center [811, 283] width 63 height 9
drag, startPoint x: 226, startPoint y: 33, endPoint x: 294, endPoint y: 32, distance: 68.5
click at [294, 32] on input "[MEDICAL_DATA] burs" at bounding box center [498, 32] width 662 height 25
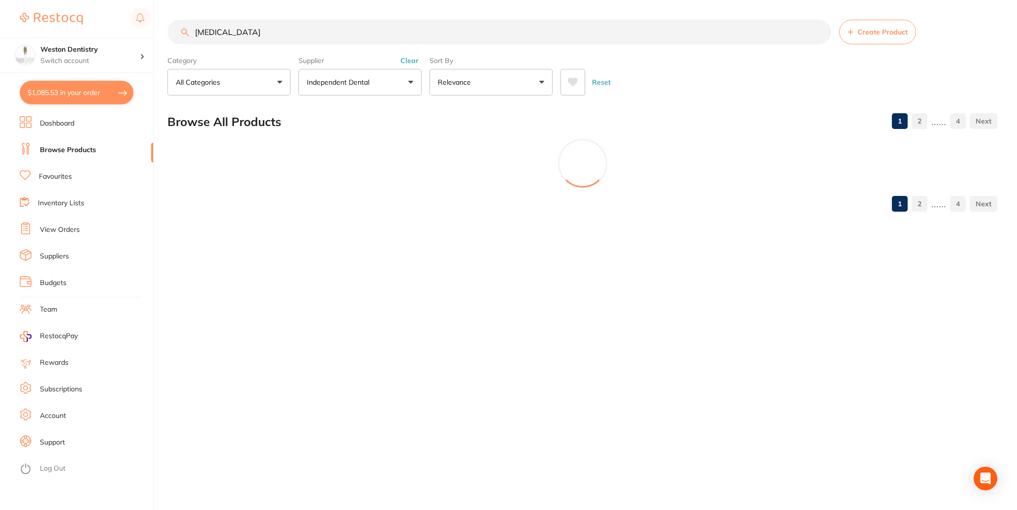
click at [196, 30] on input "[MEDICAL_DATA]" at bounding box center [499, 32] width 664 height 25
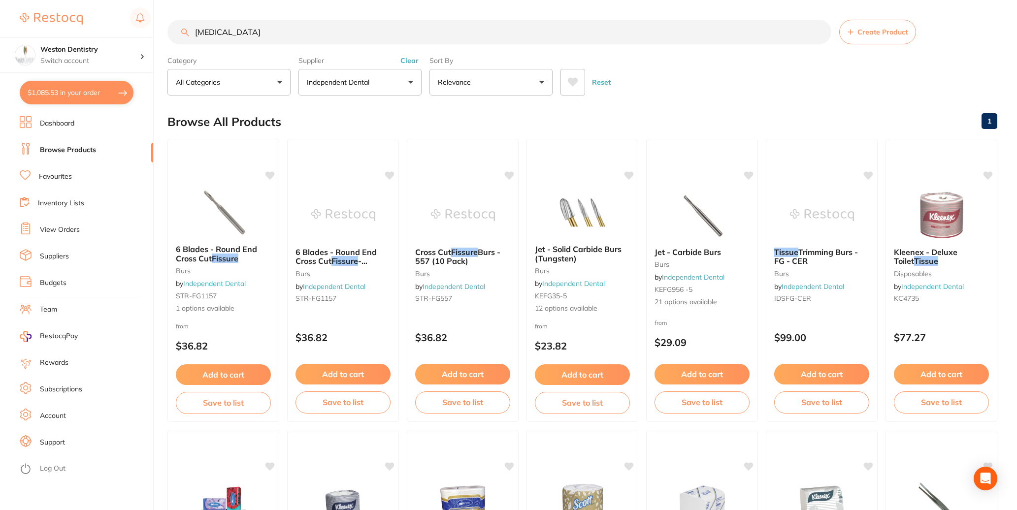
scroll to position [506, 0]
click at [195, 33] on input "[MEDICAL_DATA]" at bounding box center [498, 32] width 662 height 25
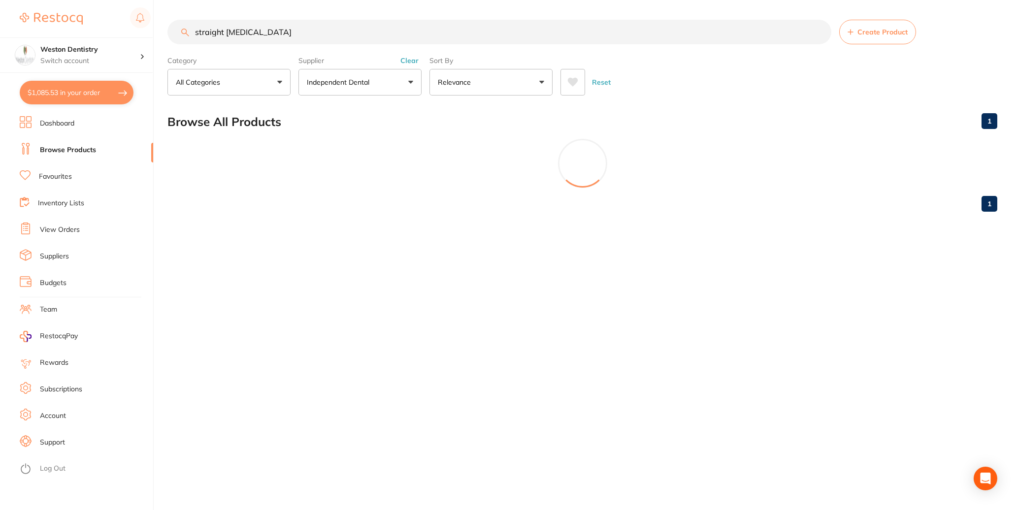
type input "straight [MEDICAL_DATA]"
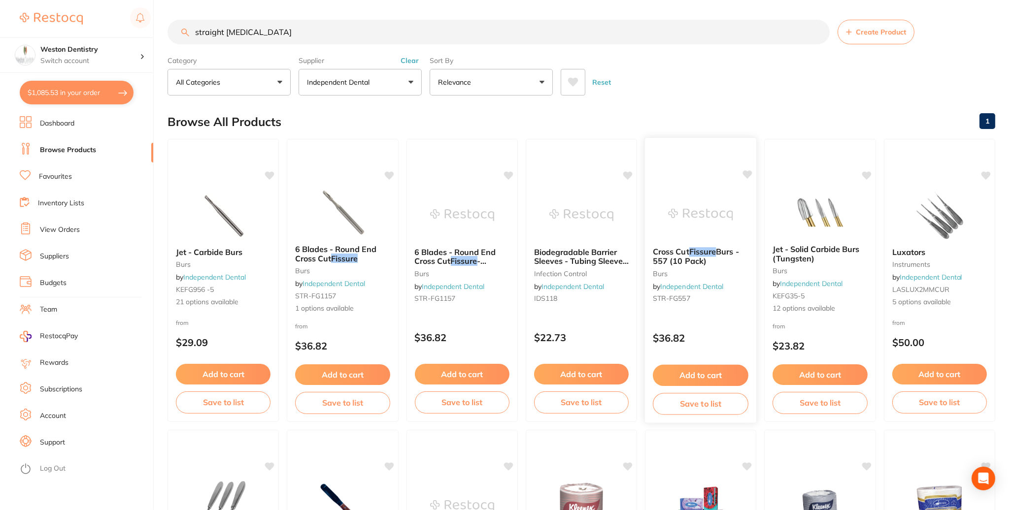
click at [689, 257] on span "Cross Cut" at bounding box center [671, 252] width 36 height 10
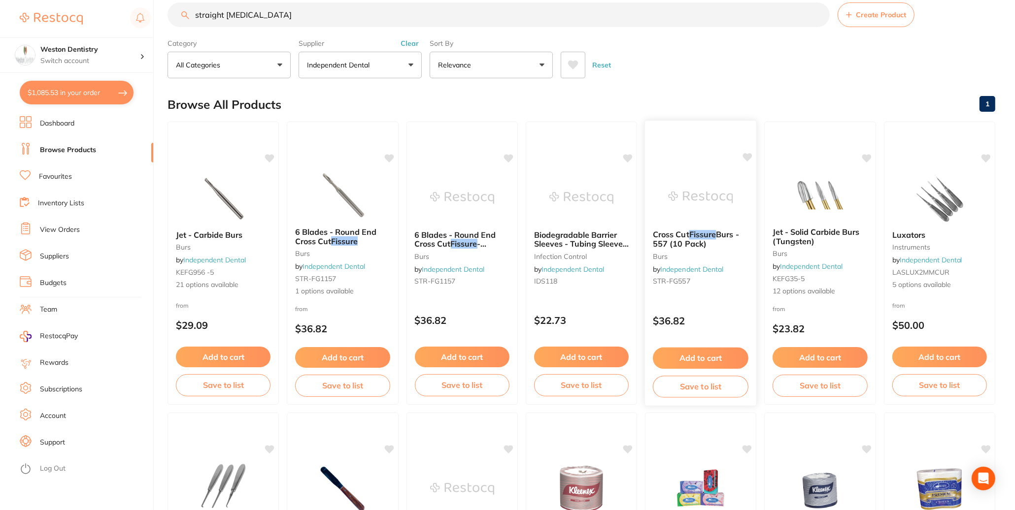
click at [691, 249] on span "Burs - 557 (10 Pack)" at bounding box center [696, 239] width 86 height 19
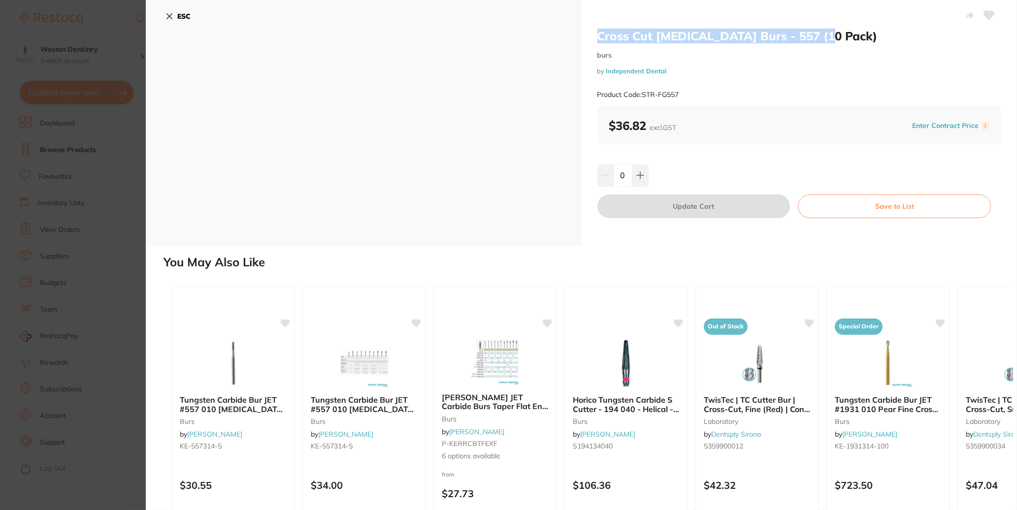
drag, startPoint x: 830, startPoint y: 38, endPoint x: 607, endPoint y: 33, distance: 223.2
click at [583, 31] on div "Cross Cut [MEDICAL_DATA] Burs - 557 (10 Pack) burs by Independent Dental Produc…" at bounding box center [800, 123] width 436 height 246
copy h2 "Cross Cut [MEDICAL_DATA] Burs - 557 (10 Pack)"
click at [170, 15] on icon at bounding box center [169, 16] width 5 height 5
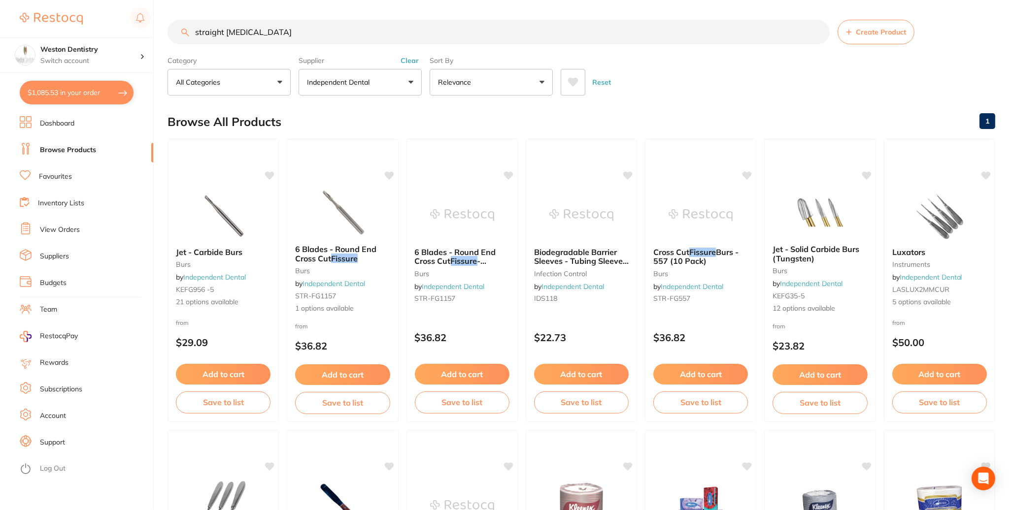
click at [51, 93] on button "$1,085.53 in your order" at bounding box center [77, 93] width 114 height 24
checkbox input "true"
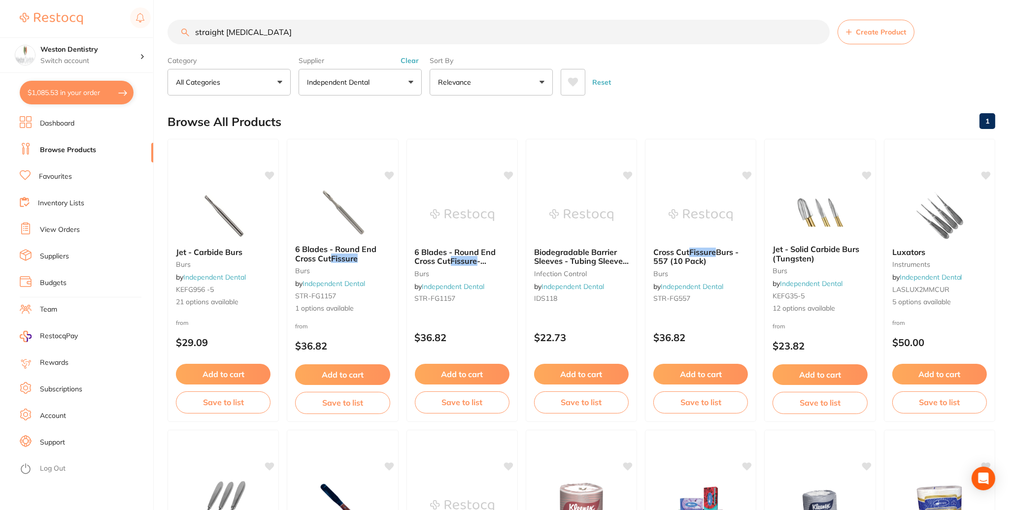
checkbox input "true"
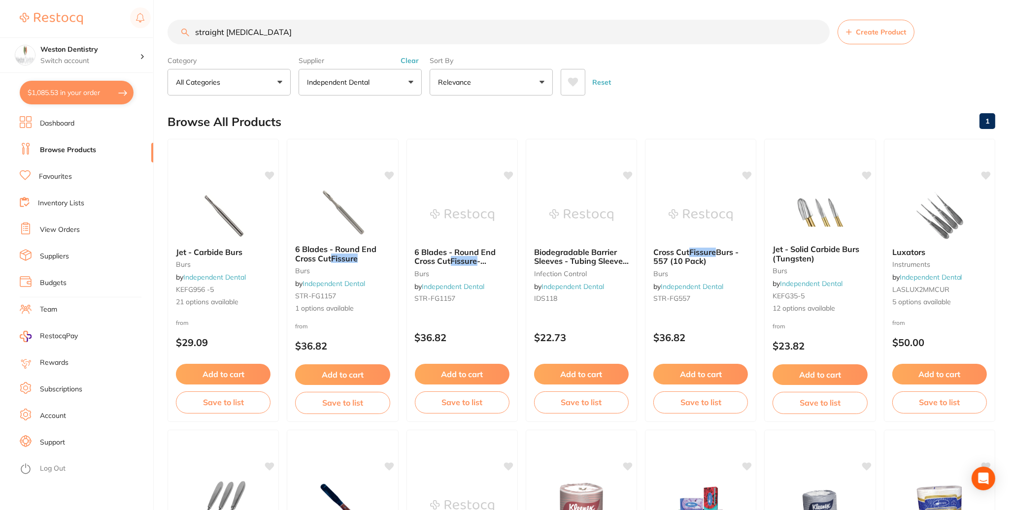
checkbox input "true"
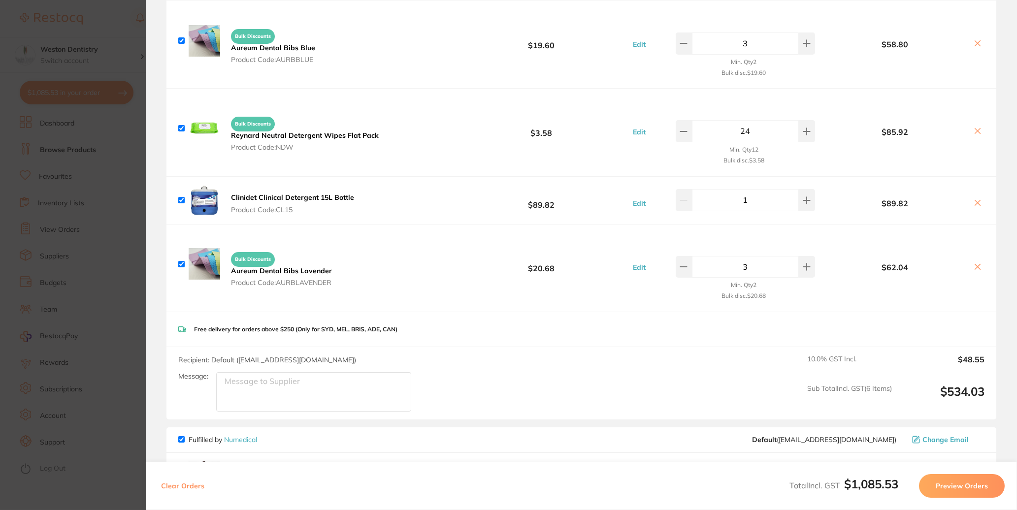
scroll to position [345, 0]
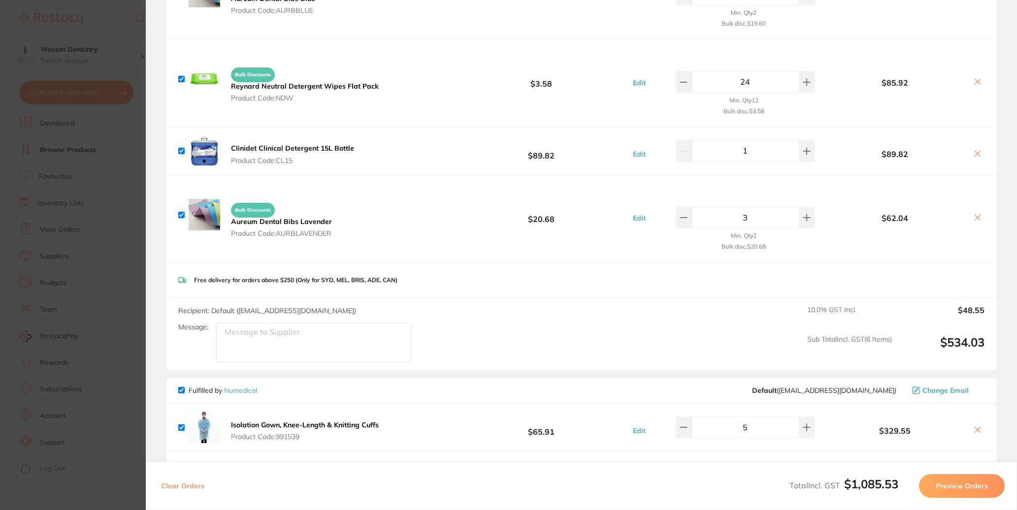
click at [974, 158] on icon at bounding box center [978, 154] width 8 height 8
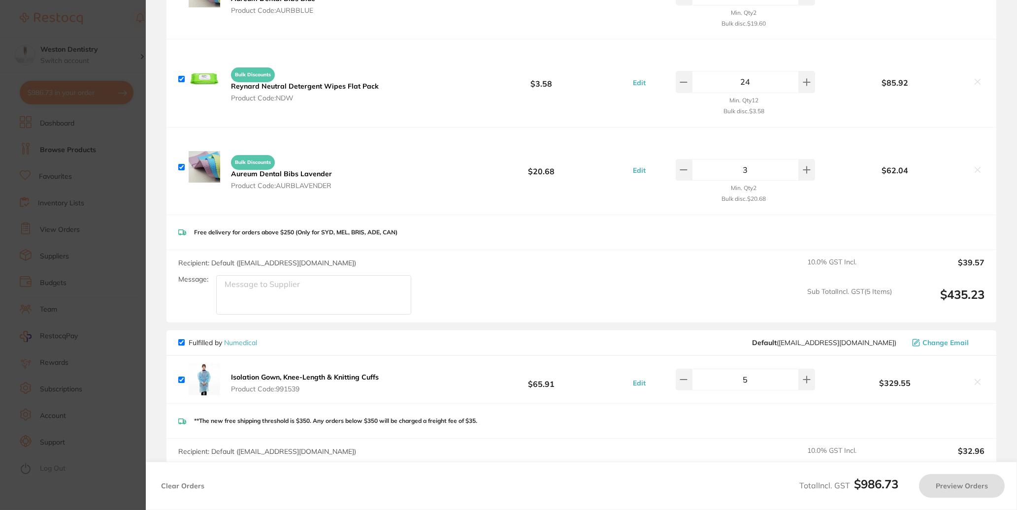
checkbox input "true"
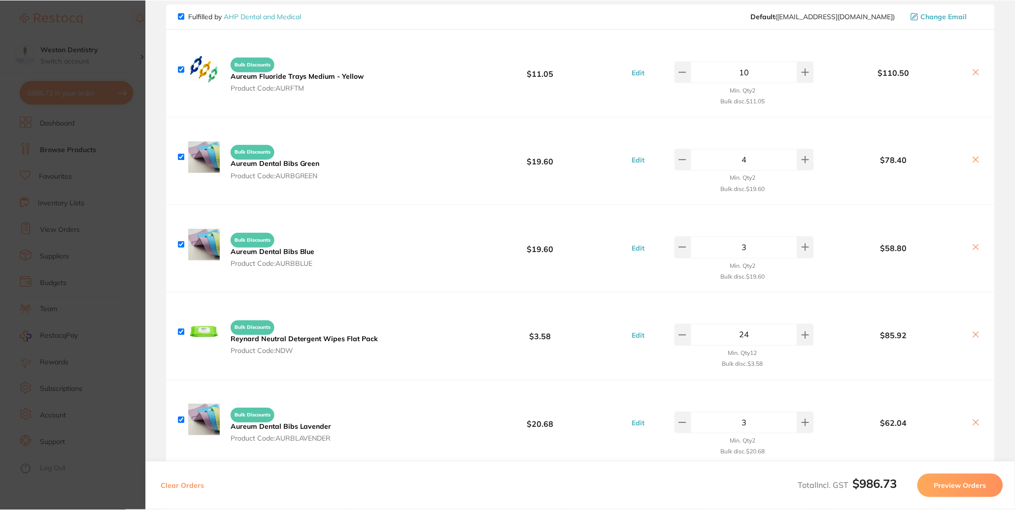
scroll to position [0, 0]
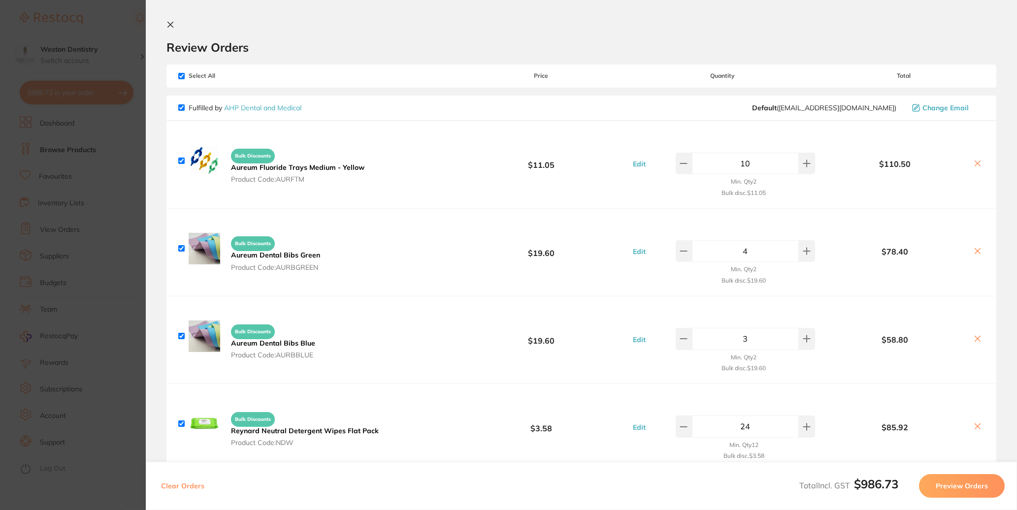
drag, startPoint x: 286, startPoint y: 117, endPoint x: 310, endPoint y: 133, distance: 29.0
click at [286, 112] on link "AHP Dental and Medical" at bounding box center [262, 107] width 77 height 9
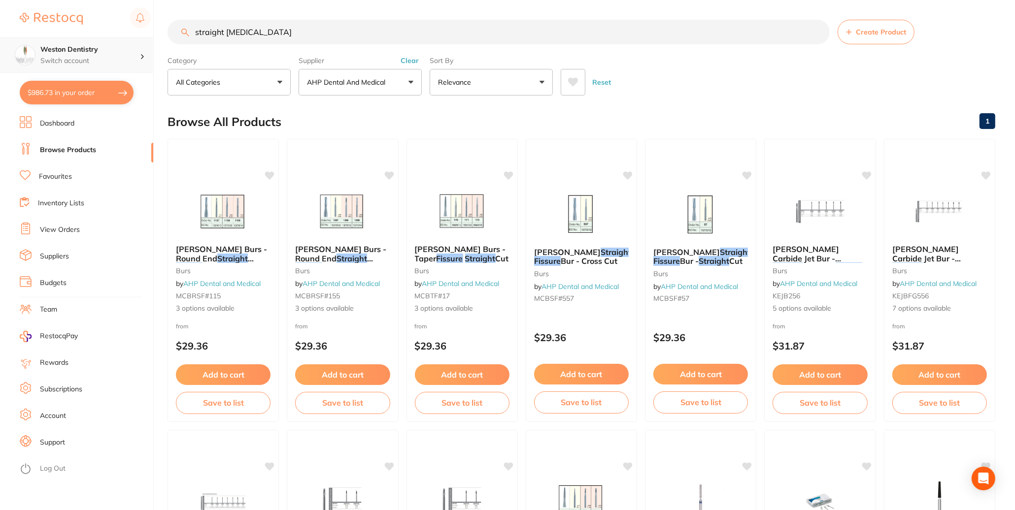
drag, startPoint x: 286, startPoint y: 35, endPoint x: 129, endPoint y: 46, distance: 158.0
click at [129, 46] on div "$986.73 Weston Dentistry Switch account Weston Dentistry $986.73 in your order …" at bounding box center [507, 255] width 1015 height 510
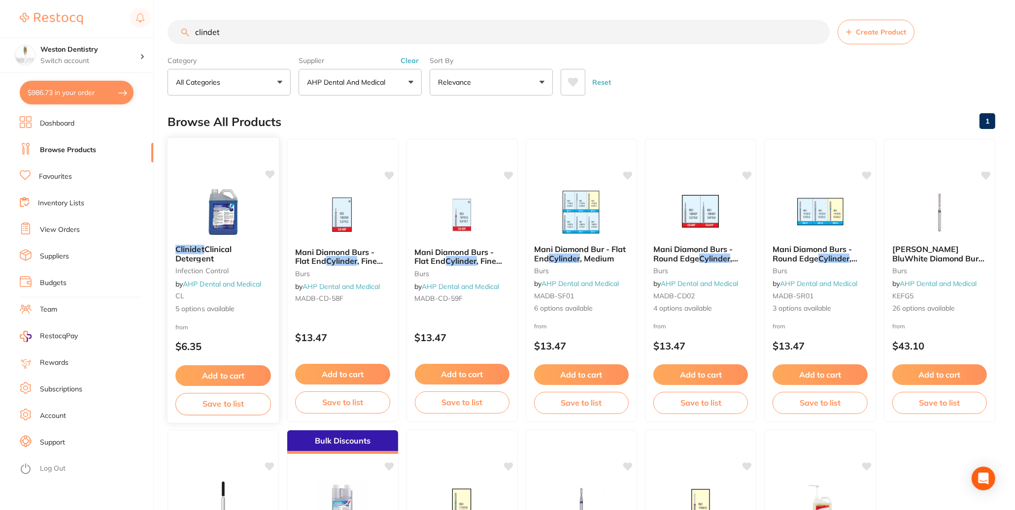
type input "clindet"
click at [217, 380] on button "Add to cart" at bounding box center [223, 375] width 96 height 21
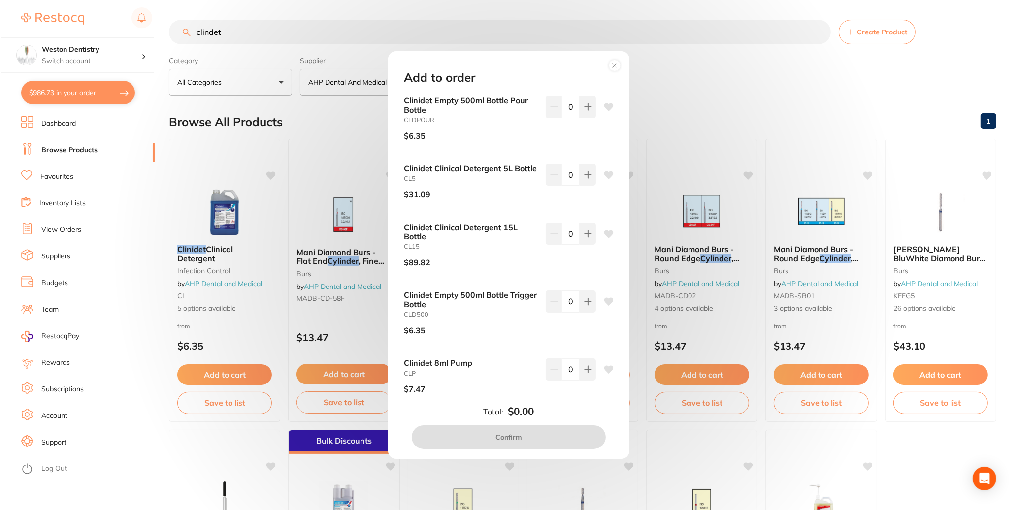
scroll to position [49, 0]
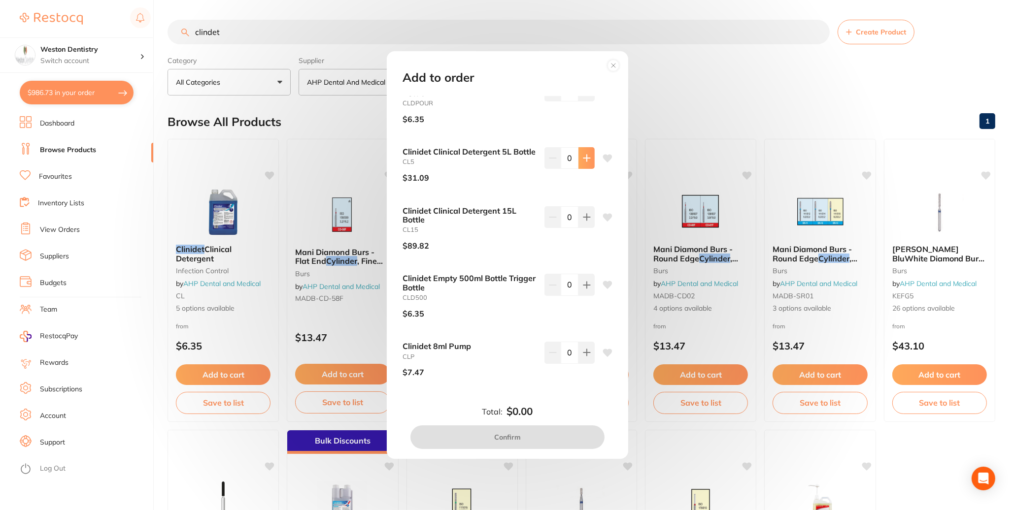
click at [588, 147] on button at bounding box center [586, 158] width 16 height 22
type input "1"
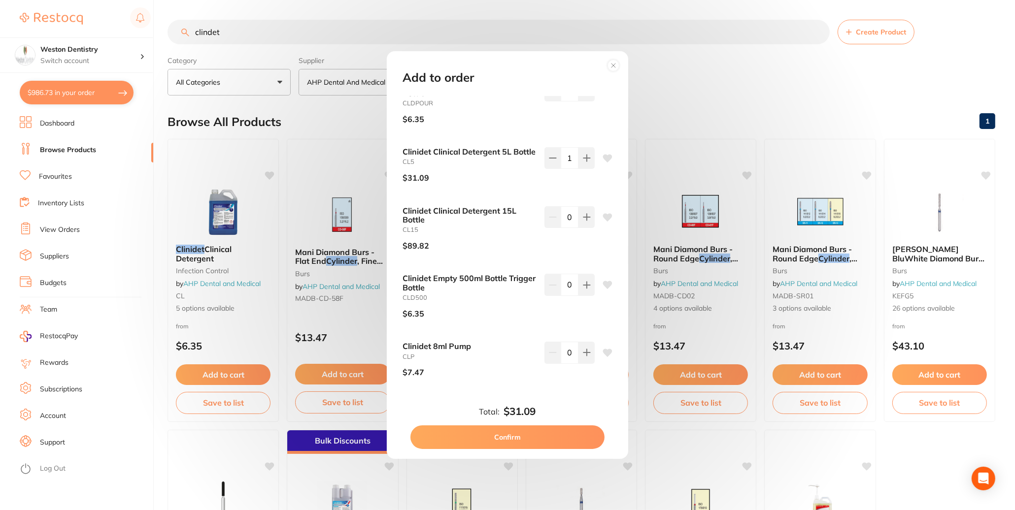
click at [525, 441] on button "Confirm" at bounding box center [507, 438] width 194 height 24
checkbox input "false"
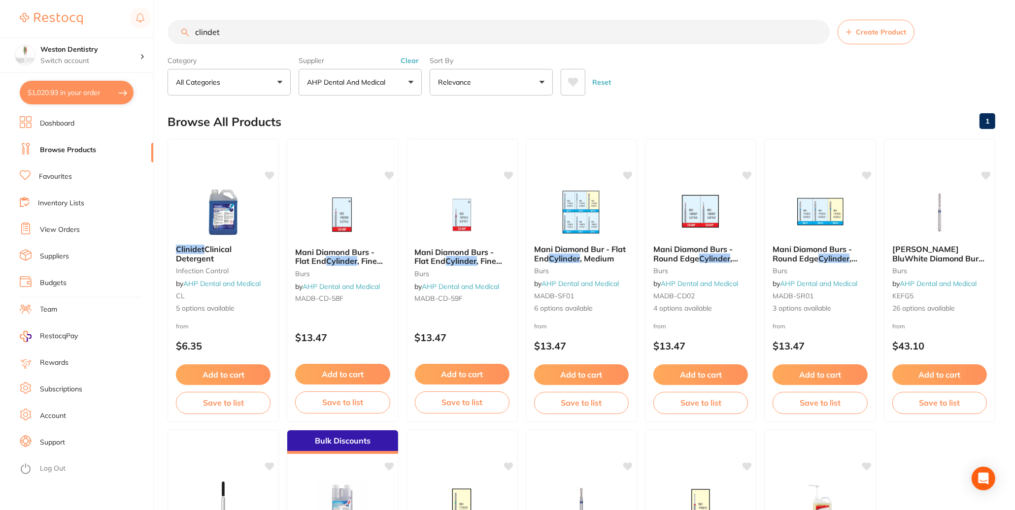
click at [98, 90] on button "$1,020.93 in your order" at bounding box center [77, 93] width 114 height 24
checkbox input "true"
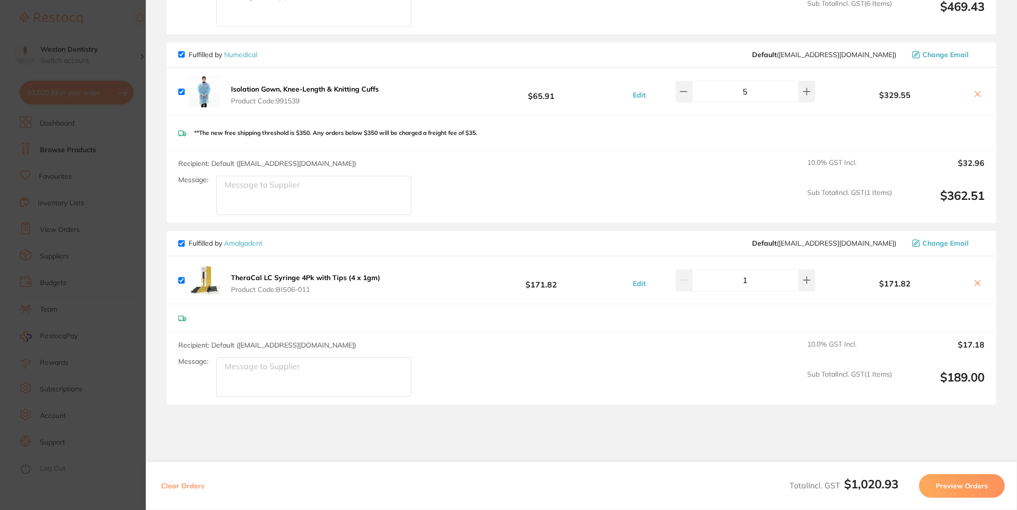
scroll to position [779, 0]
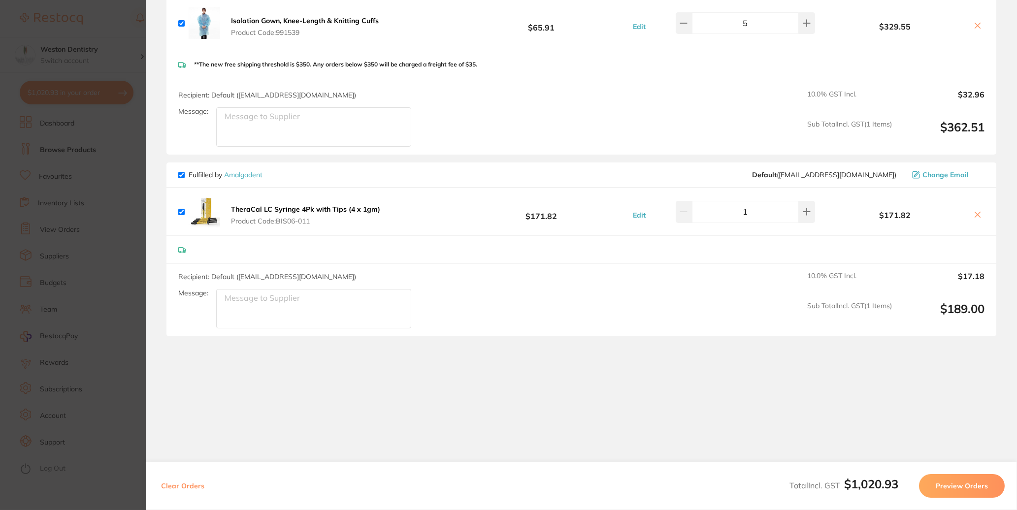
click at [965, 487] on button "Preview Orders" at bounding box center [962, 486] width 86 height 24
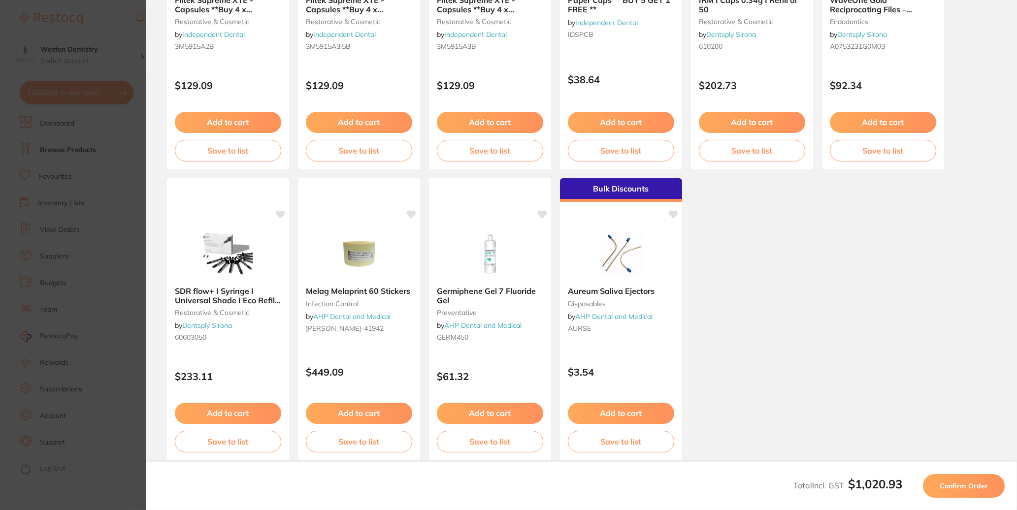
scroll to position [225, 0]
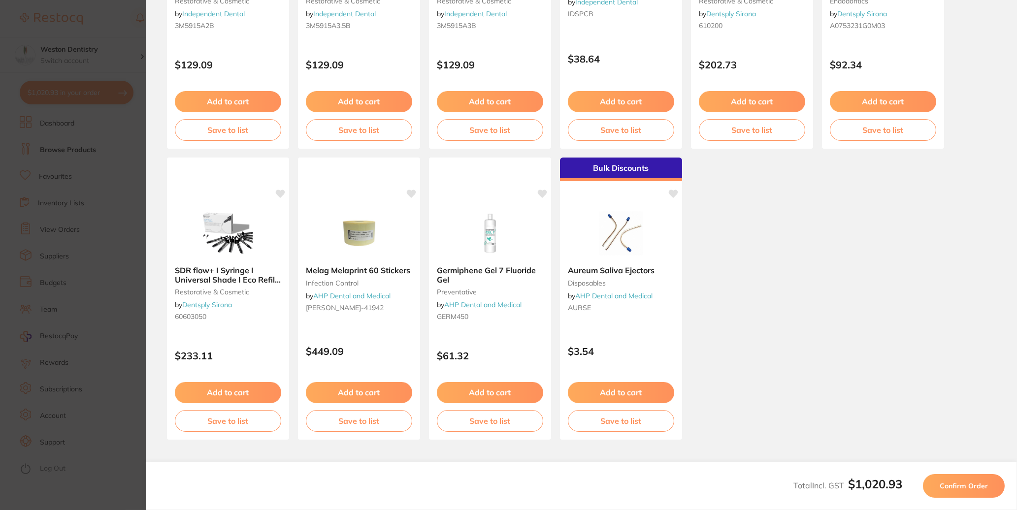
click at [948, 486] on span "Confirm Order" at bounding box center [964, 486] width 48 height 9
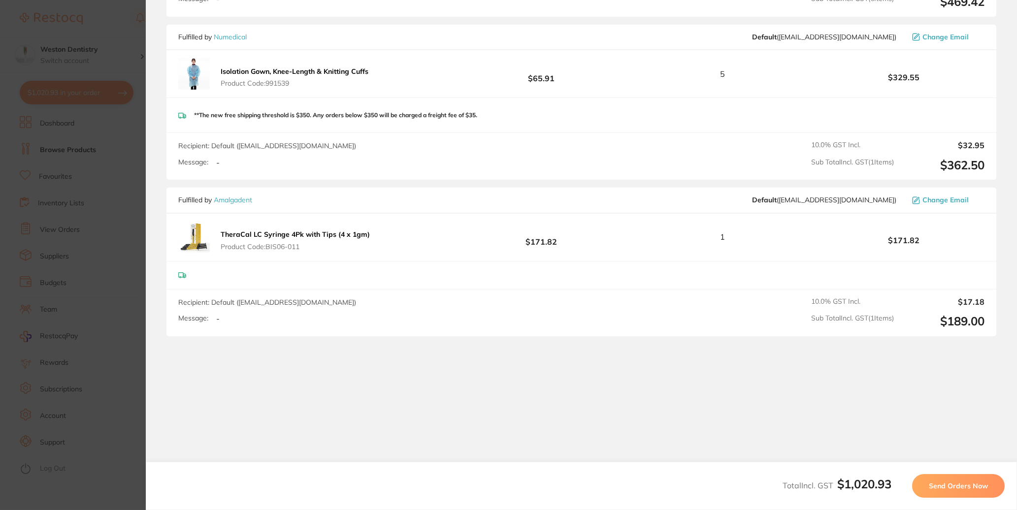
scroll to position [645, 0]
click at [951, 488] on span "Send Orders Now" at bounding box center [958, 486] width 59 height 9
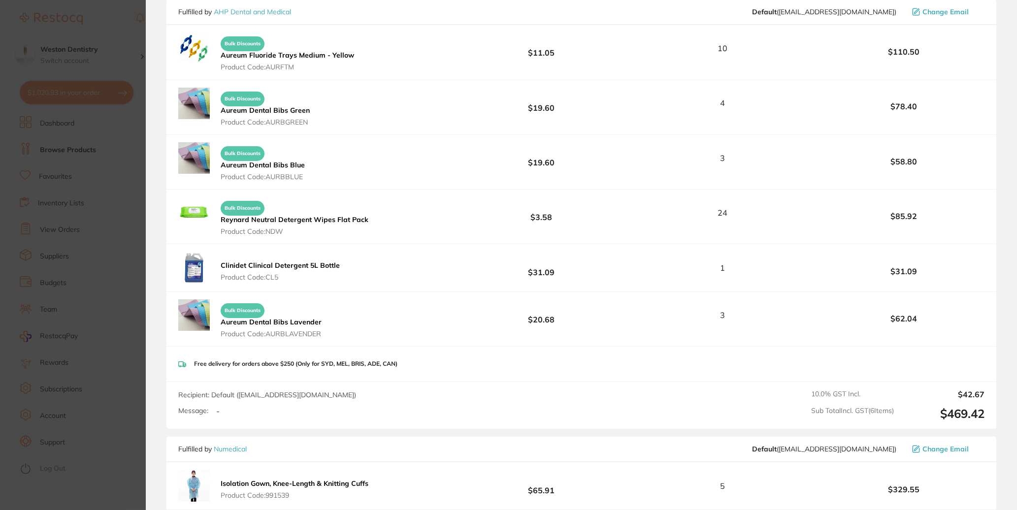
scroll to position [74, 0]
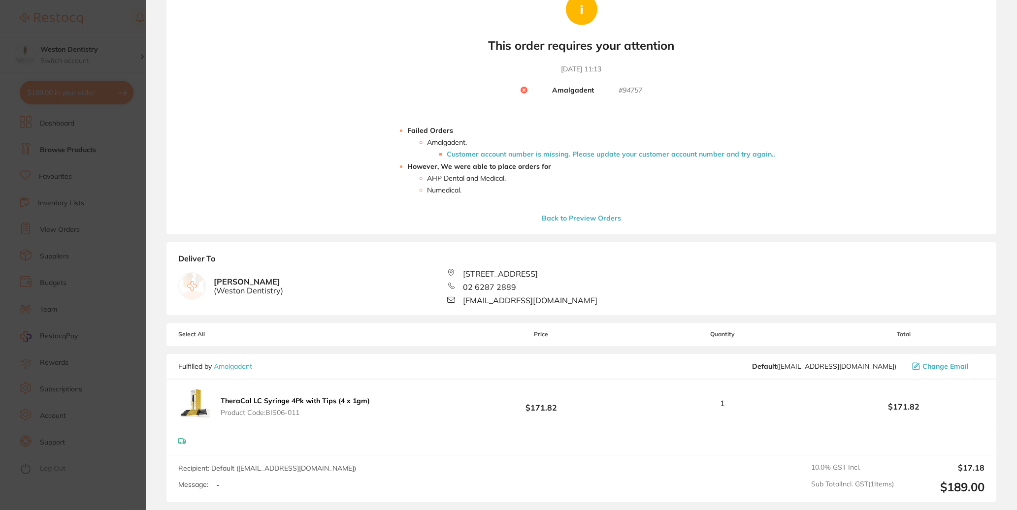
click at [477, 158] on li "Customer account number is missing. Please update your customer account number …" at bounding box center [611, 154] width 328 height 8
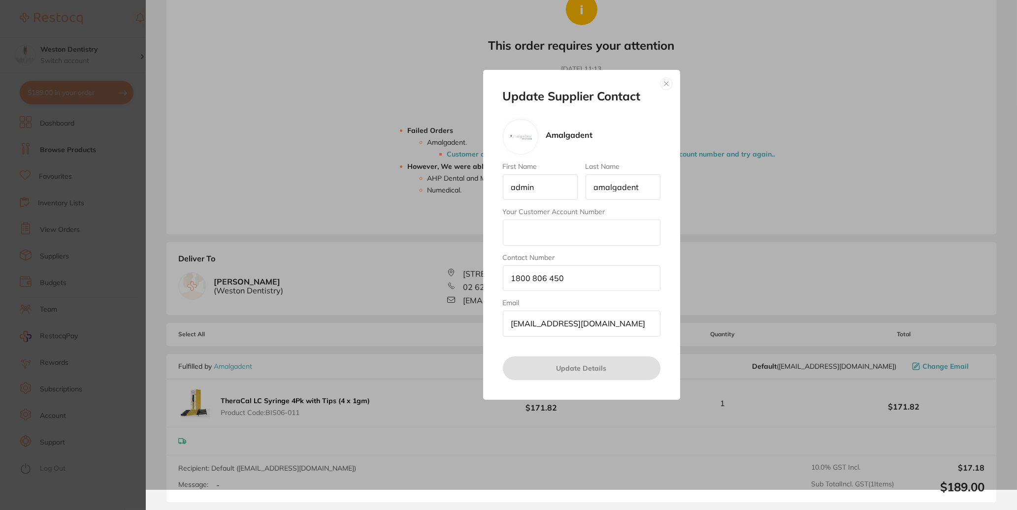
drag, startPoint x: 557, startPoint y: 193, endPoint x: 494, endPoint y: 192, distance: 62.6
click at [494, 192] on div "Update Supplier Contact Amalgadent First Name admin Last Name amalgadent Your C…" at bounding box center [581, 235] width 197 height 330
type input "Amit"
click at [646, 188] on input "amalgadent" at bounding box center [623, 187] width 75 height 26
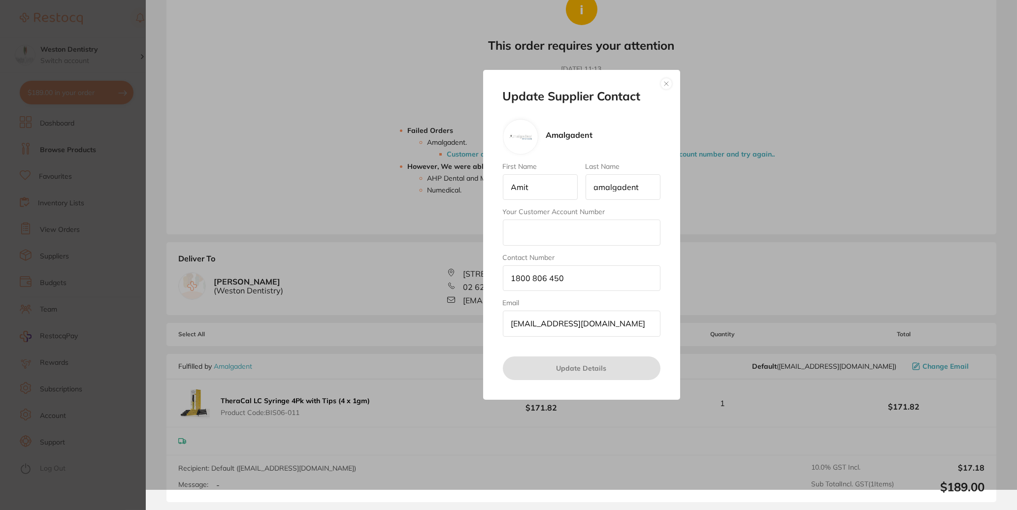
drag, startPoint x: 596, startPoint y: 189, endPoint x: 702, endPoint y: 202, distance: 106.7
click at [702, 200] on div "Update Supplier Contact Amalgadent First Name [PERSON_NAME] Last Name amalgaden…" at bounding box center [581, 235] width 871 height 510
type input "Arora"
click at [520, 232] on input "Your Customer Account Number" at bounding box center [582, 233] width 158 height 26
click at [526, 243] on input "Your Customer Account Number" at bounding box center [582, 233] width 158 height 26
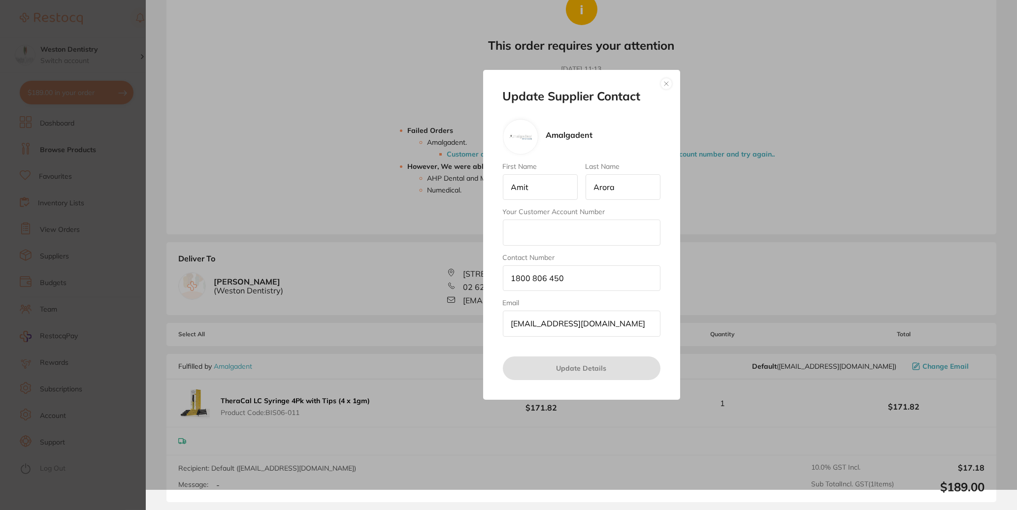
paste input "AROR02"
type input "AROR02"
click at [638, 336] on input "[EMAIL_ADDRESS][DOMAIN_NAME]" at bounding box center [582, 324] width 158 height 26
click at [599, 380] on button "Update Details" at bounding box center [582, 369] width 158 height 24
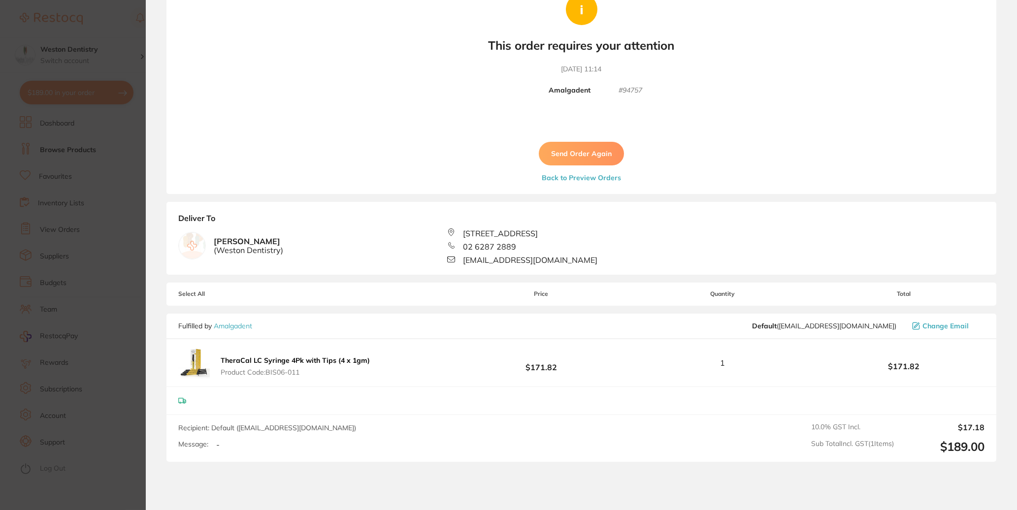
click at [592, 162] on button "Send Order Again" at bounding box center [581, 154] width 85 height 24
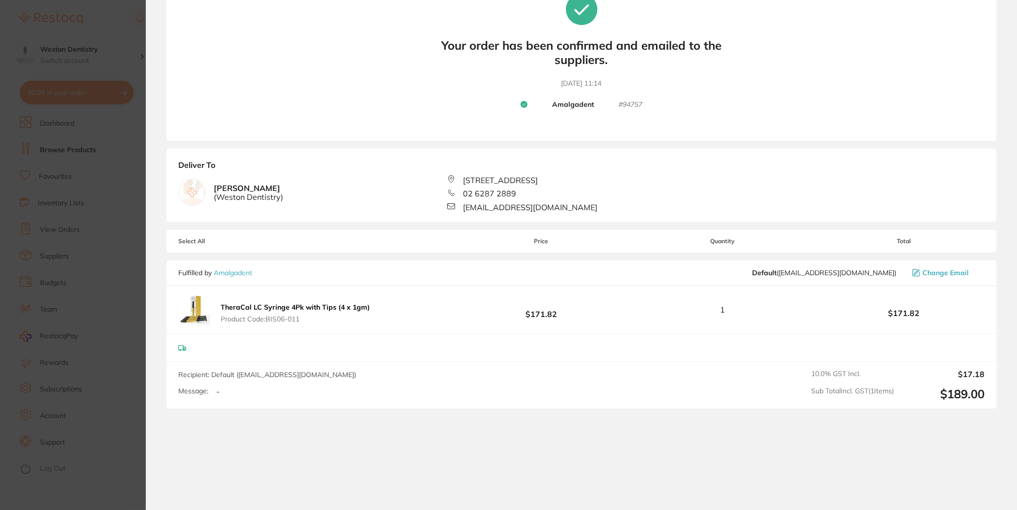
drag, startPoint x: 89, startPoint y: 60, endPoint x: 100, endPoint y: 80, distance: 23.2
click at [89, 60] on section "Update RRP Set your pre negotiated price for this item. Item Agreed RRP (excl. …" at bounding box center [508, 255] width 1017 height 510
